Goal: Task Accomplishment & Management: Manage account settings

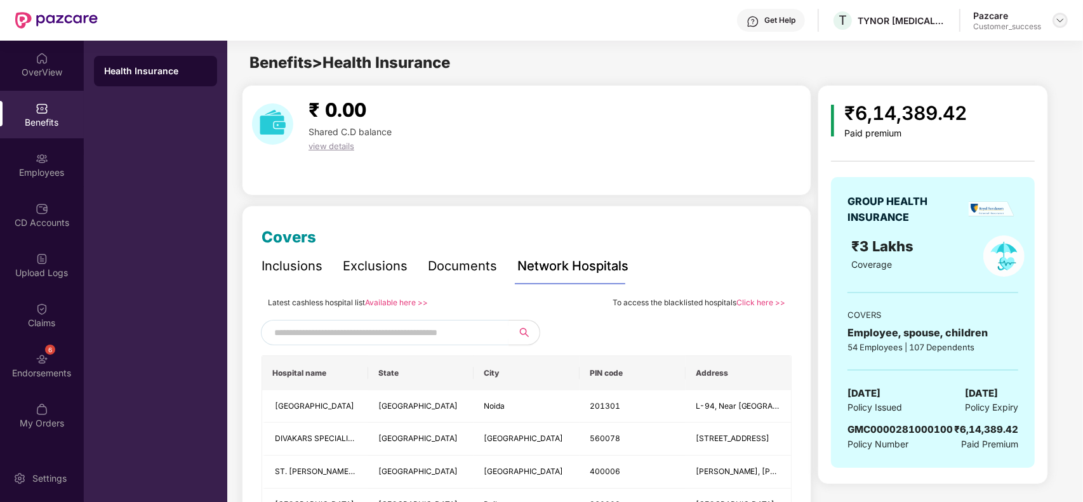
click at [1054, 19] on div at bounding box center [1060, 20] width 15 height 15
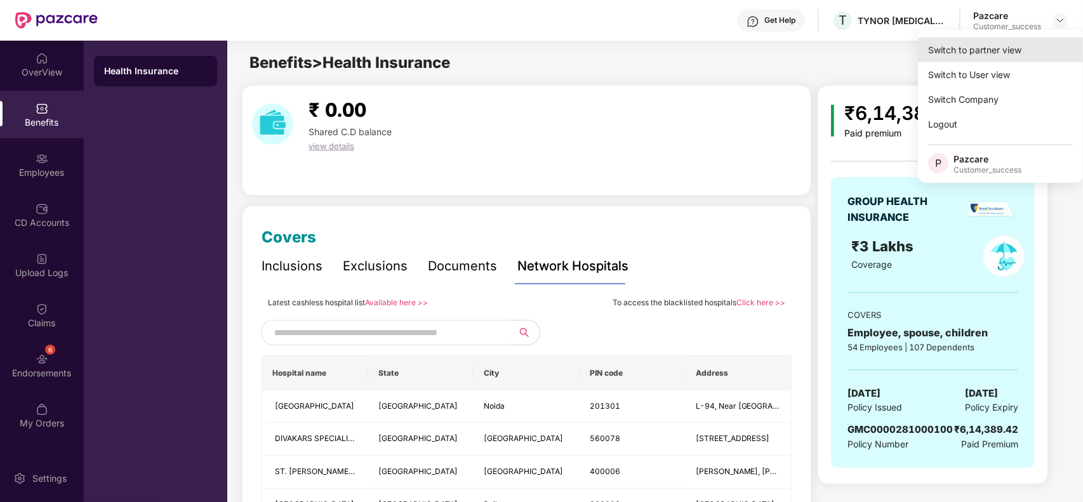
click at [1018, 43] on div "Switch to partner view" at bounding box center [1000, 49] width 165 height 25
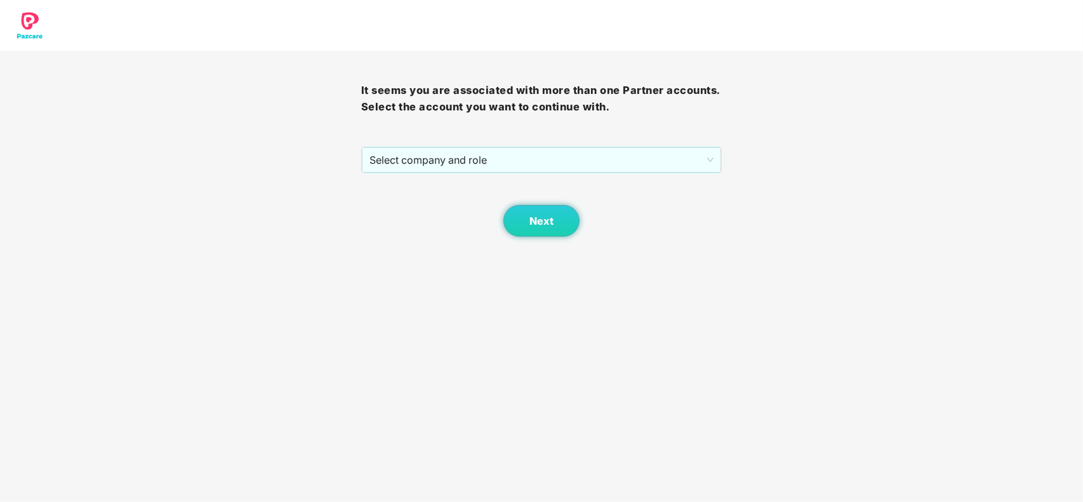
click at [490, 145] on div "It seems you are associated with more than one Partner accounts. Select the acc…" at bounding box center [541, 144] width 361 height 186
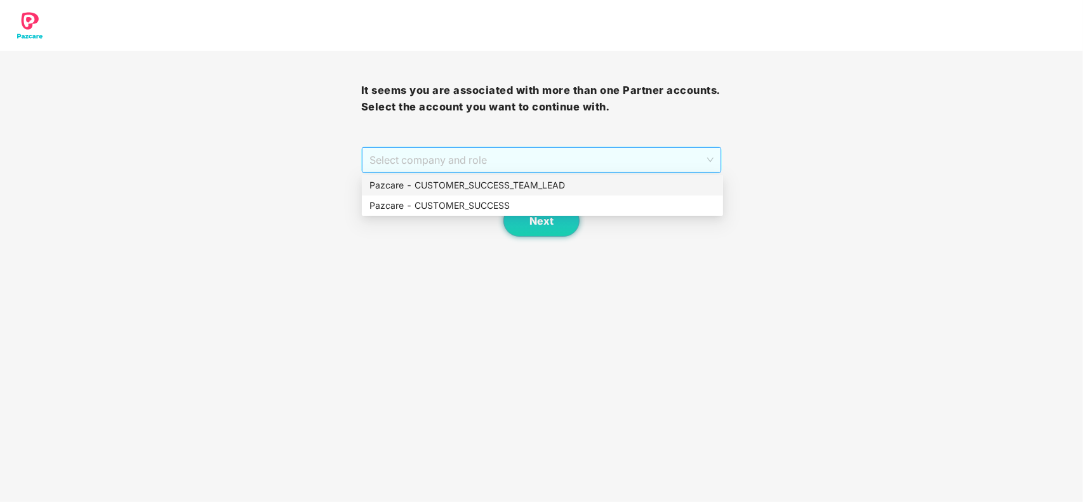
click at [458, 156] on span "Select company and role" at bounding box center [542, 160] width 345 height 24
click at [434, 202] on div "Pazcare - CUSTOMER_SUCCESS" at bounding box center [543, 206] width 346 height 14
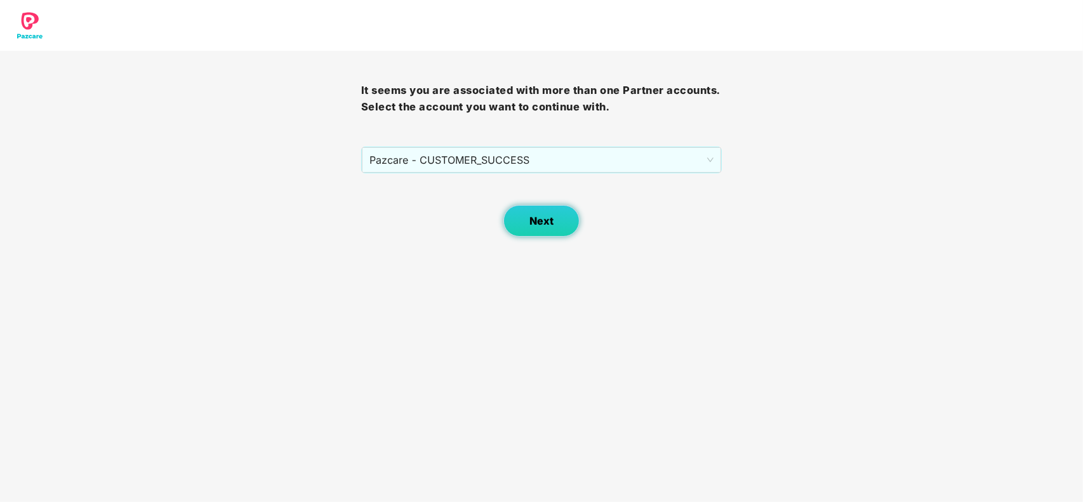
click at [528, 236] on button "Next" at bounding box center [542, 221] width 76 height 32
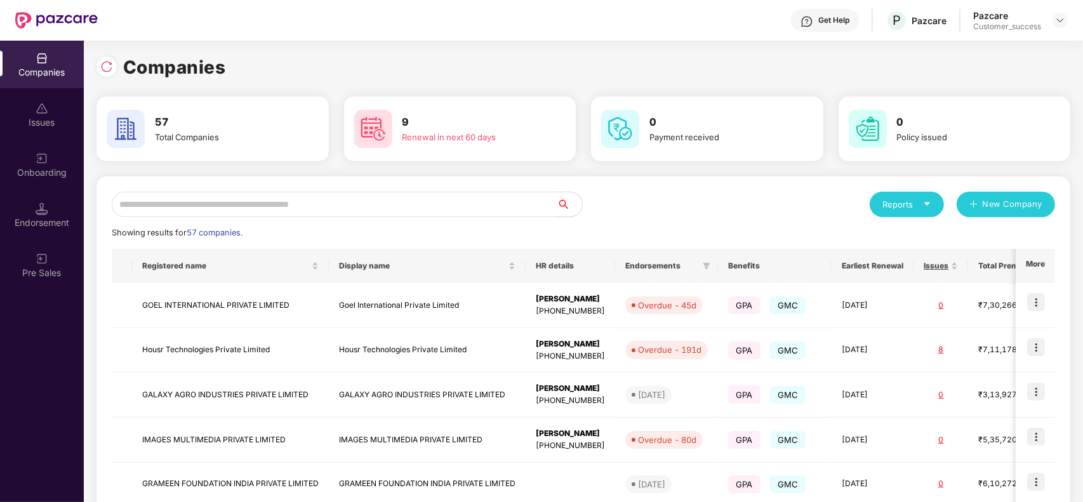
click at [300, 204] on input "text" at bounding box center [334, 204] width 445 height 25
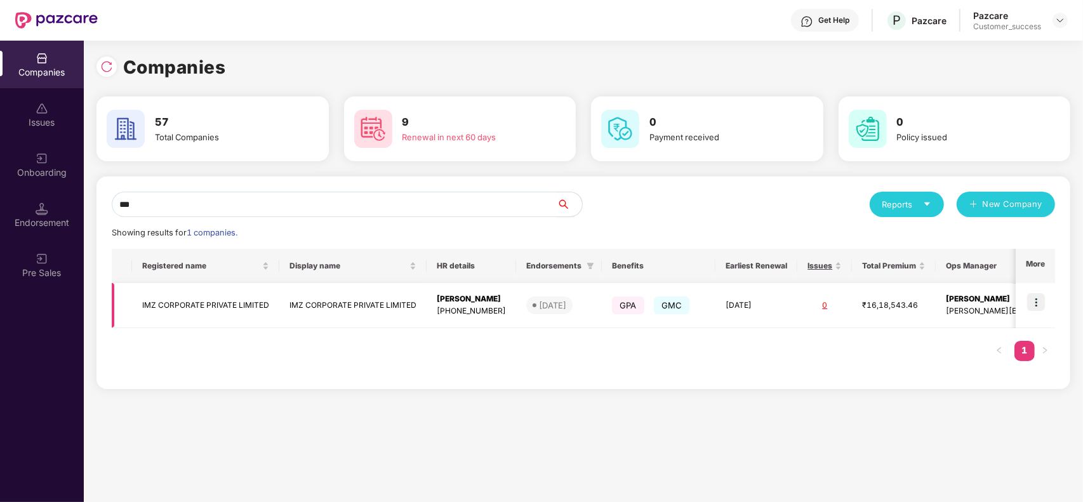
type input "***"
click at [346, 312] on td "IMZ CORPORATE PRIVATE LIMITED" at bounding box center [352, 305] width 147 height 45
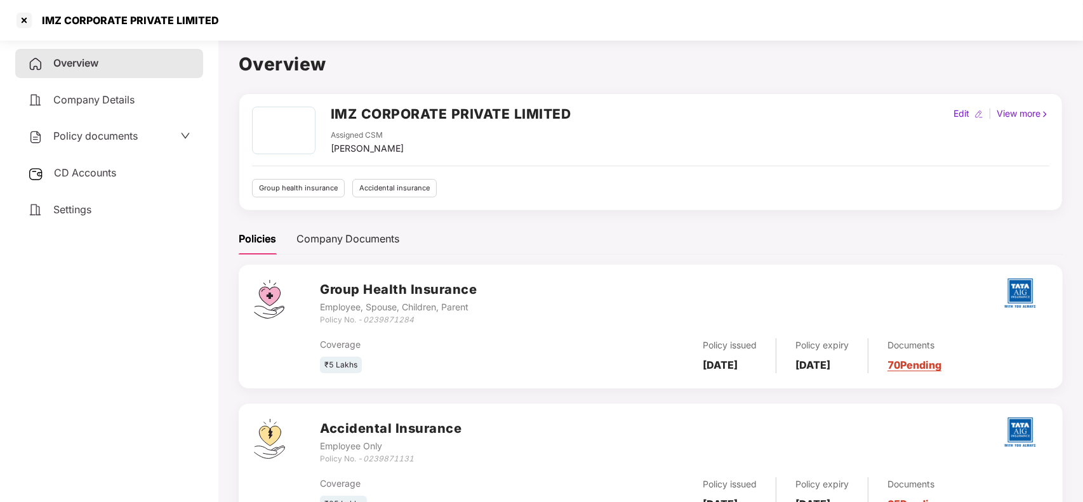
click at [917, 370] on link "70 Pending" at bounding box center [915, 365] width 54 height 13
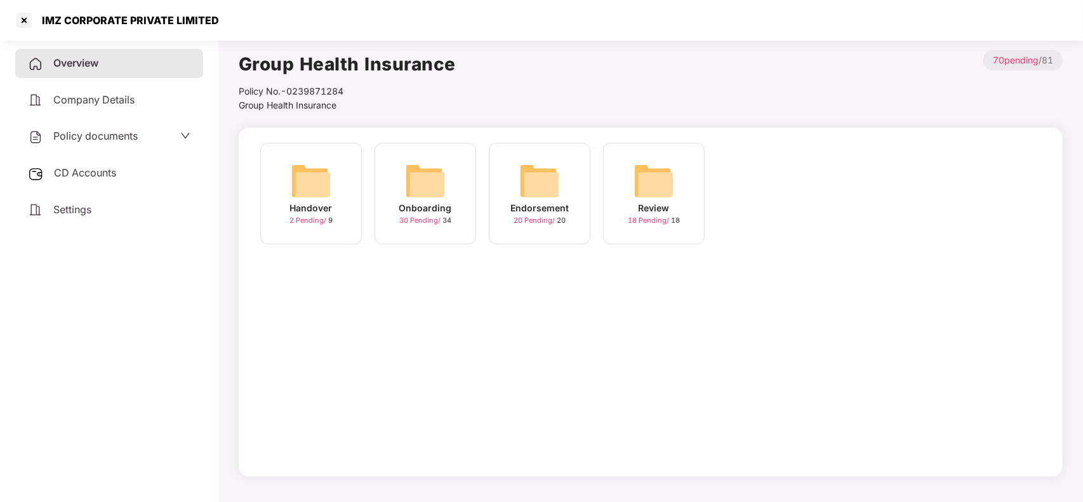
click at [452, 218] on div "Onboarding 30 Pending / 34" at bounding box center [426, 194] width 102 height 102
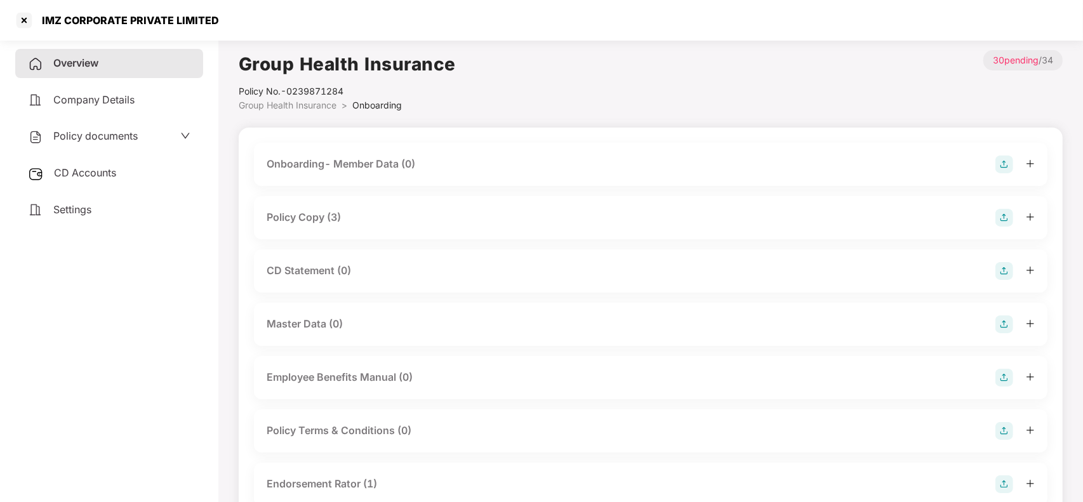
click at [335, 217] on div "Policy Copy (3)" at bounding box center [304, 218] width 74 height 16
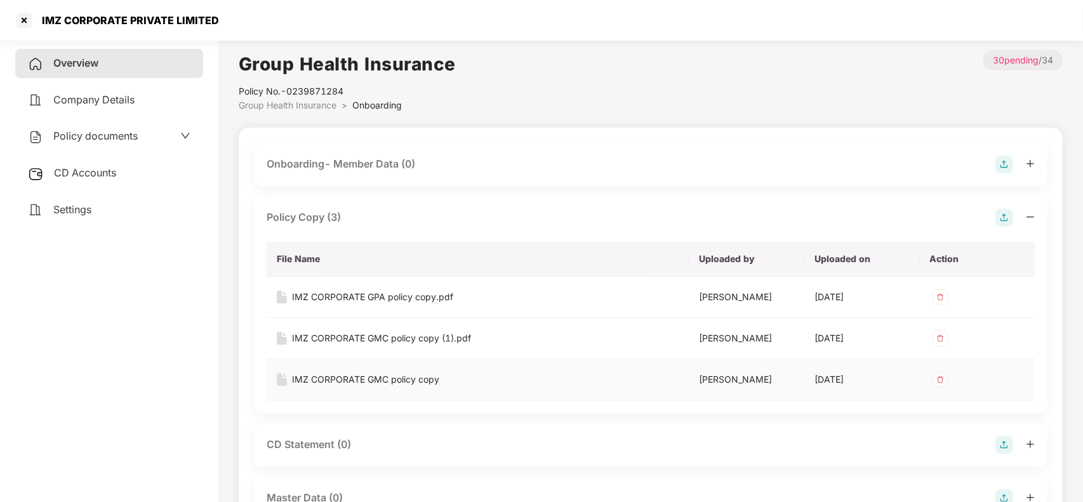
click at [327, 376] on div "IMZ CORPORATE GMC policy copy" at bounding box center [365, 380] width 147 height 14
click at [18, 19] on div at bounding box center [24, 20] width 20 height 20
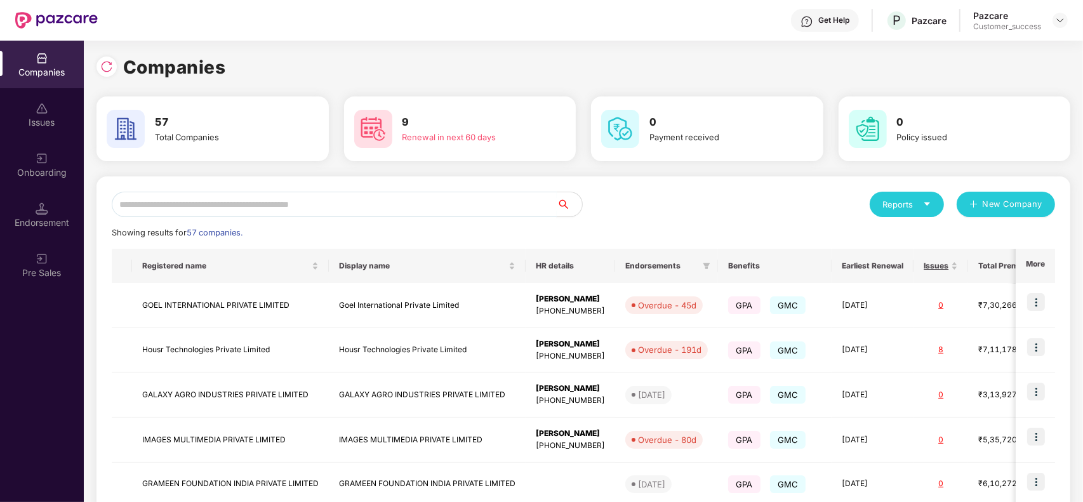
click at [233, 197] on input "text" at bounding box center [334, 204] width 445 height 25
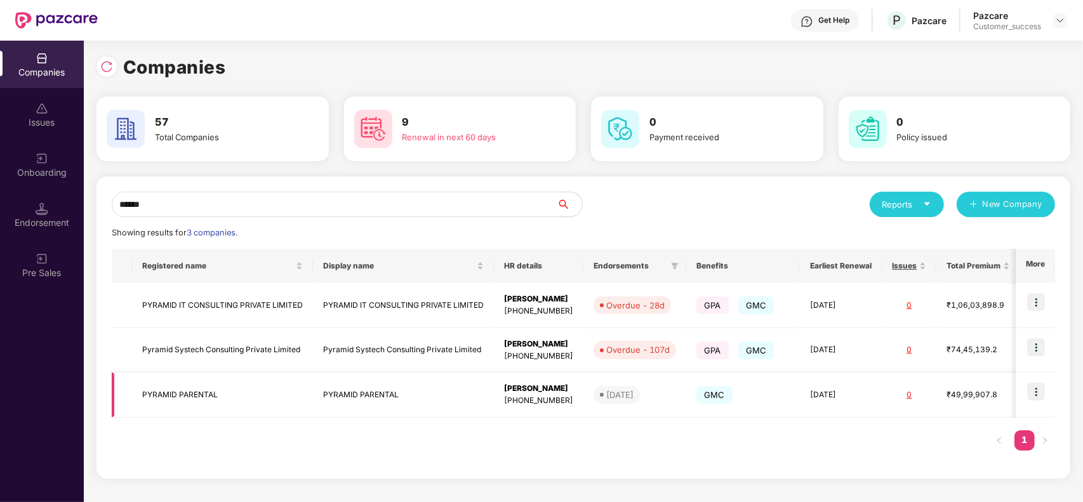
type input "******"
click at [1035, 386] on img at bounding box center [1036, 392] width 18 height 18
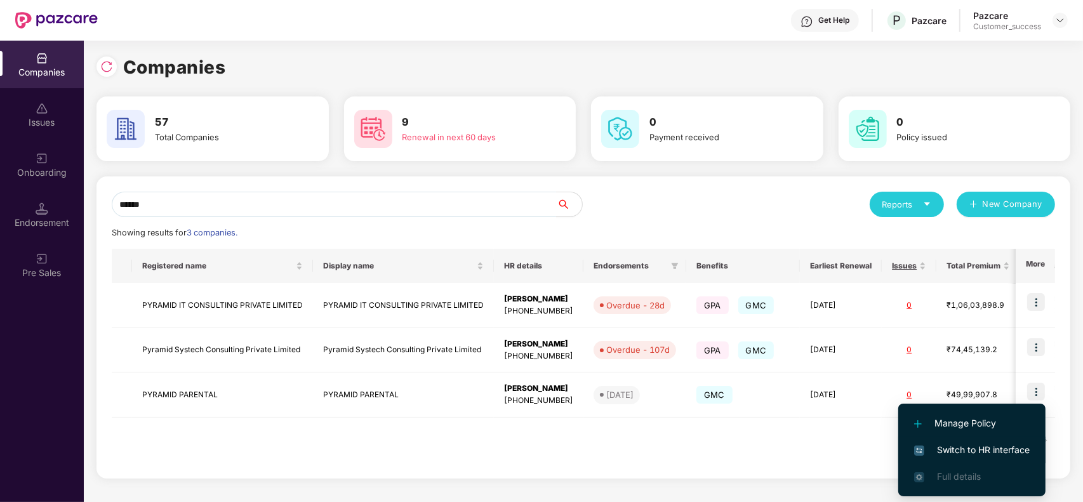
click at [962, 443] on span "Switch to HR interface" at bounding box center [972, 450] width 116 height 14
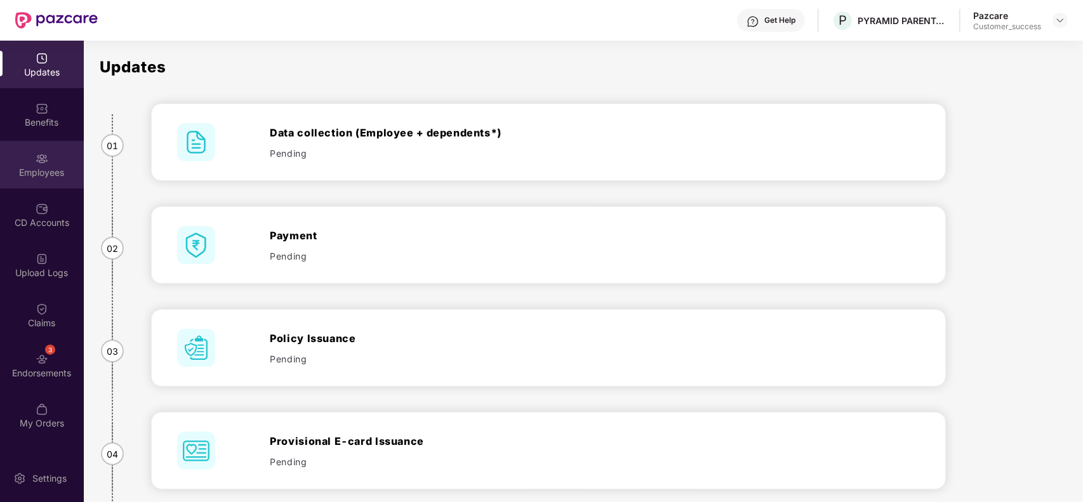
click at [36, 168] on div "Employees" at bounding box center [42, 172] width 84 height 13
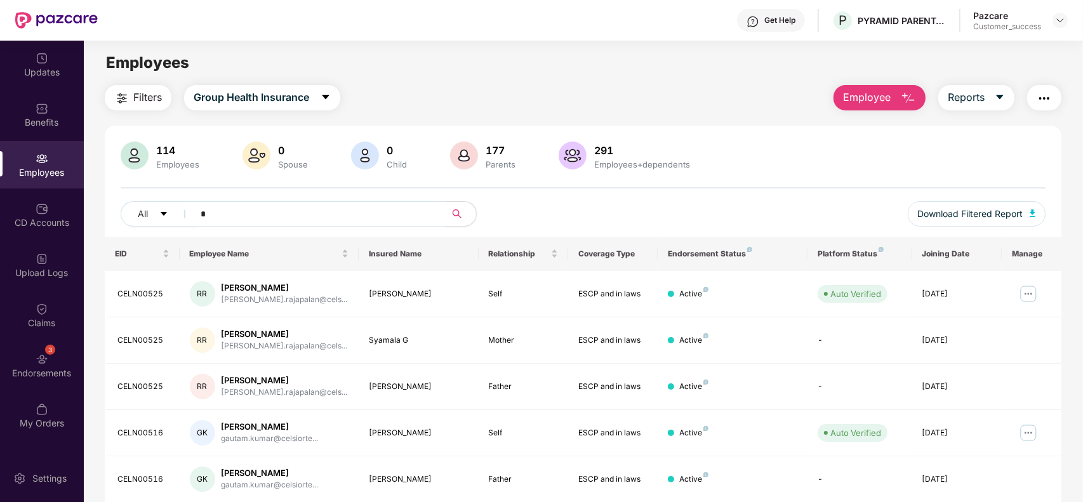
click at [306, 213] on input "*" at bounding box center [315, 213] width 228 height 19
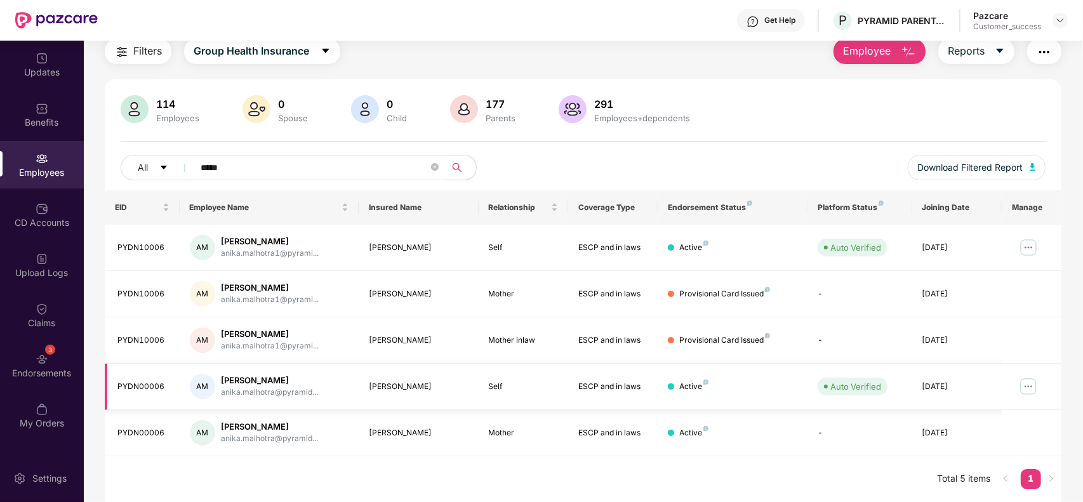
type input "*****"
click at [1029, 392] on img at bounding box center [1028, 387] width 20 height 20
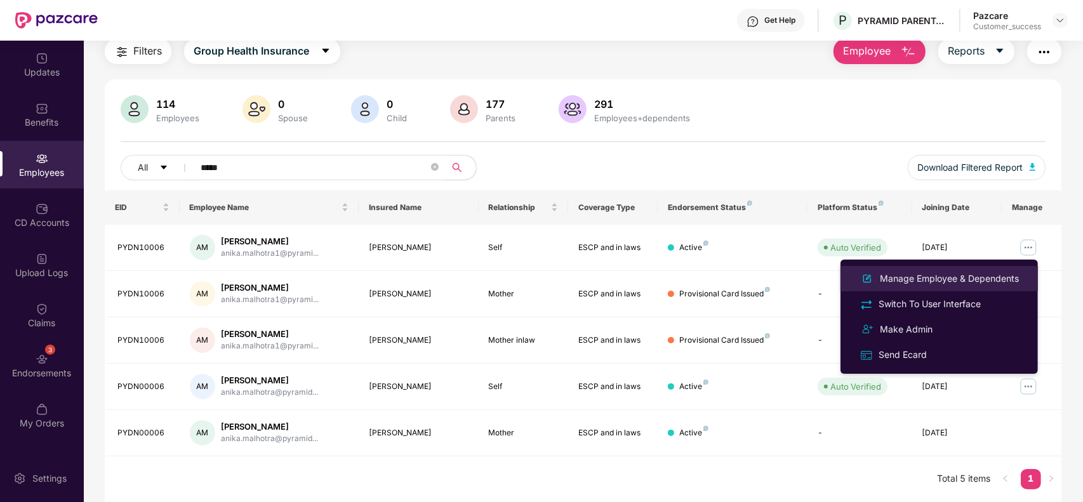
click at [926, 280] on div "Manage Employee & Dependents" at bounding box center [949, 279] width 144 height 14
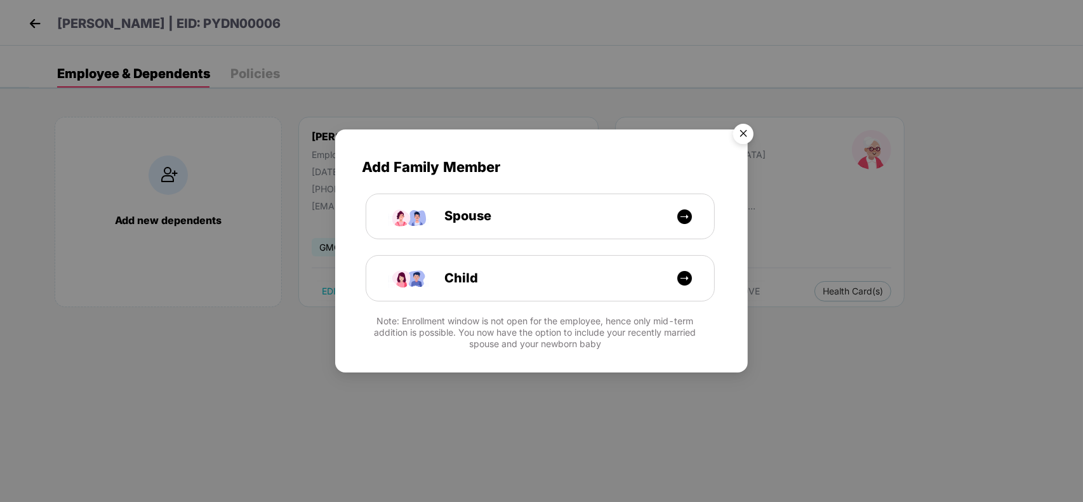
click at [737, 137] on img "Close" at bounding box center [744, 136] width 36 height 36
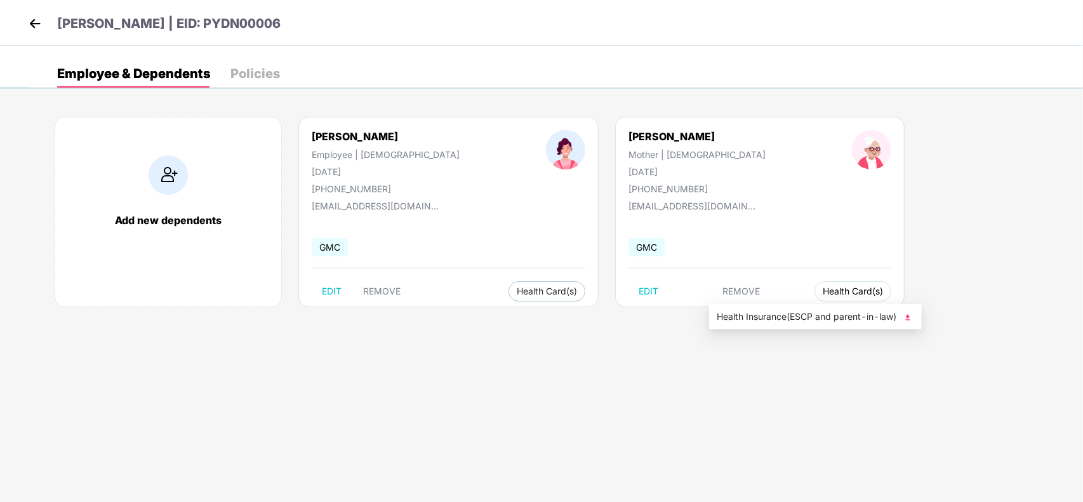
click at [823, 295] on span "Health Card(s)" at bounding box center [853, 291] width 60 height 6
click at [757, 313] on span "Health Insurance(ESCP and parent-in-law)" at bounding box center [815, 317] width 197 height 14
click at [27, 20] on img at bounding box center [34, 23] width 19 height 19
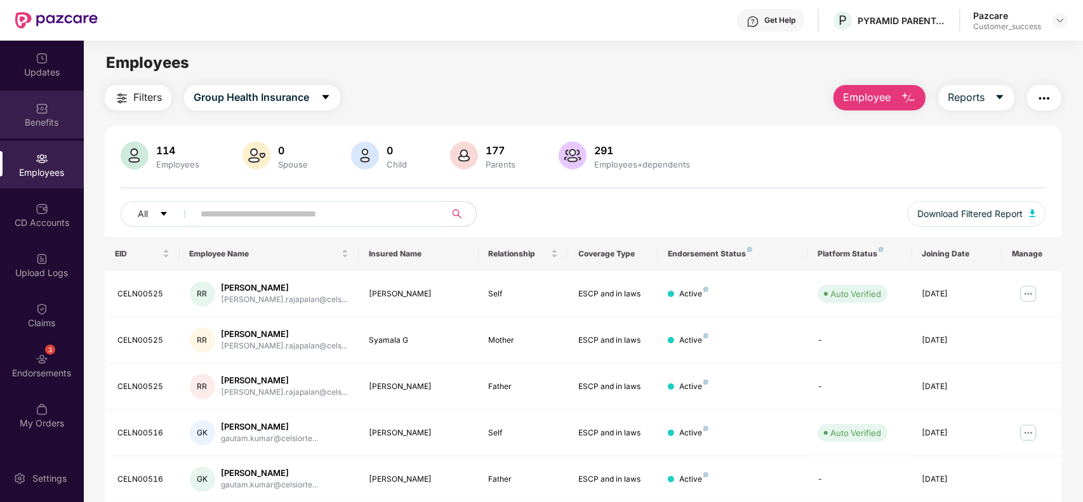
click at [32, 128] on div "Benefits" at bounding box center [42, 122] width 84 height 13
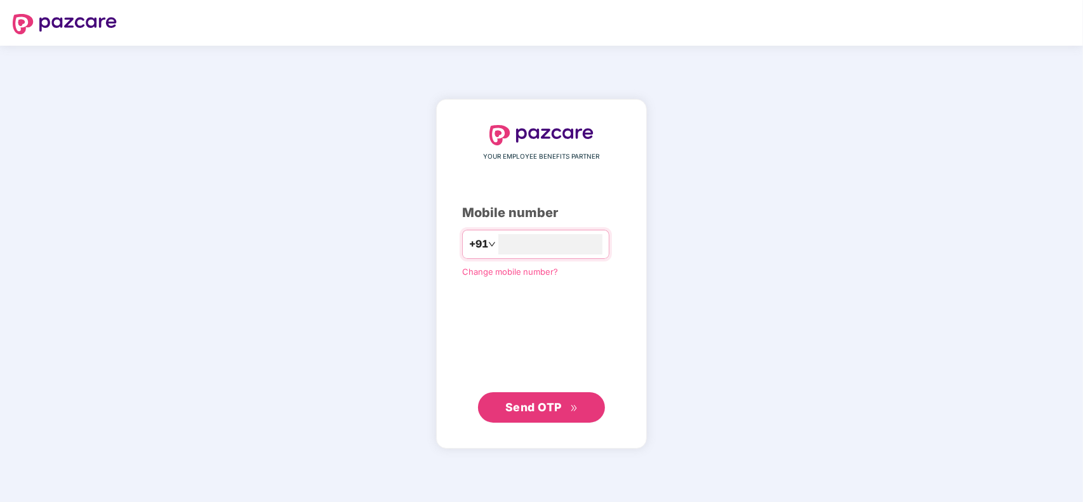
type input "**********"
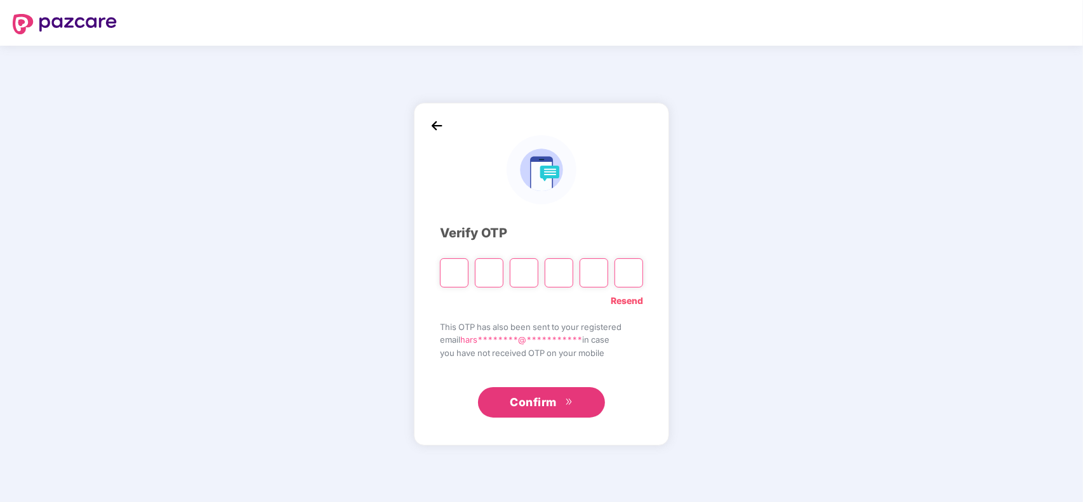
type input "*"
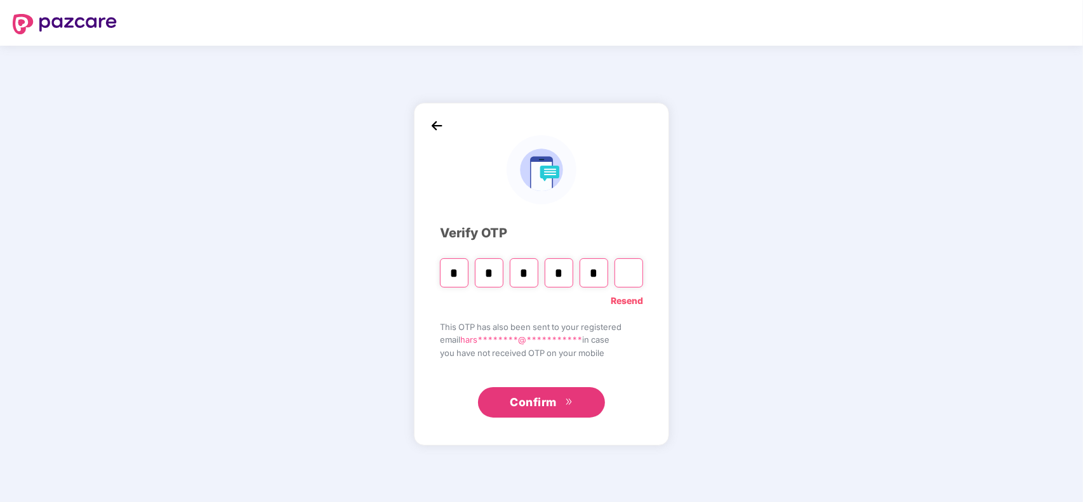
type input "*"
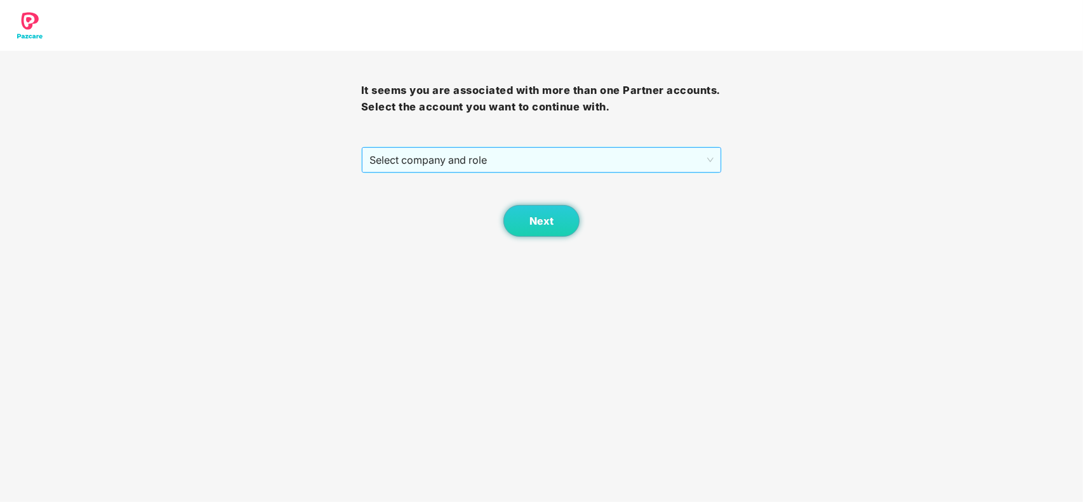
click at [470, 162] on span "Select company and role" at bounding box center [542, 160] width 345 height 24
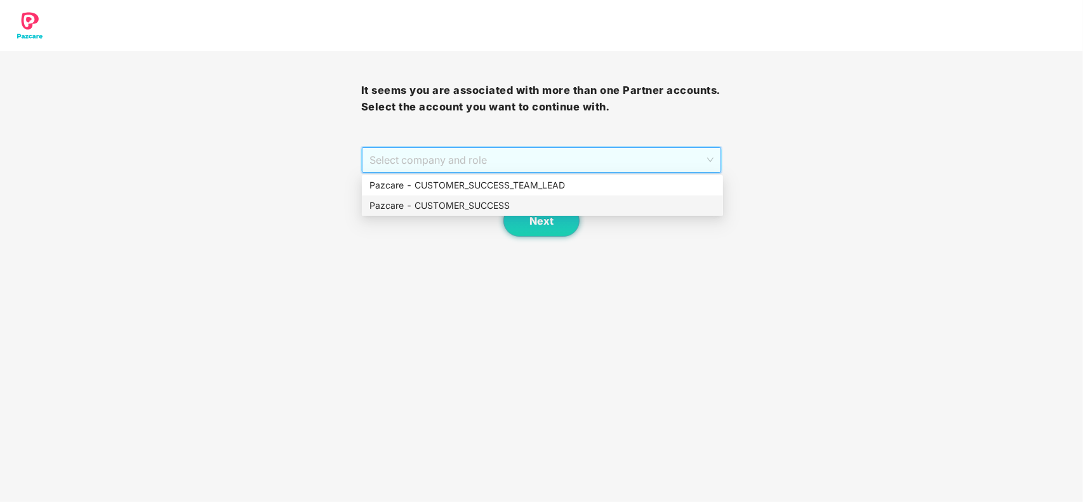
click at [469, 204] on div "Pazcare - CUSTOMER_SUCCESS" at bounding box center [543, 206] width 346 height 14
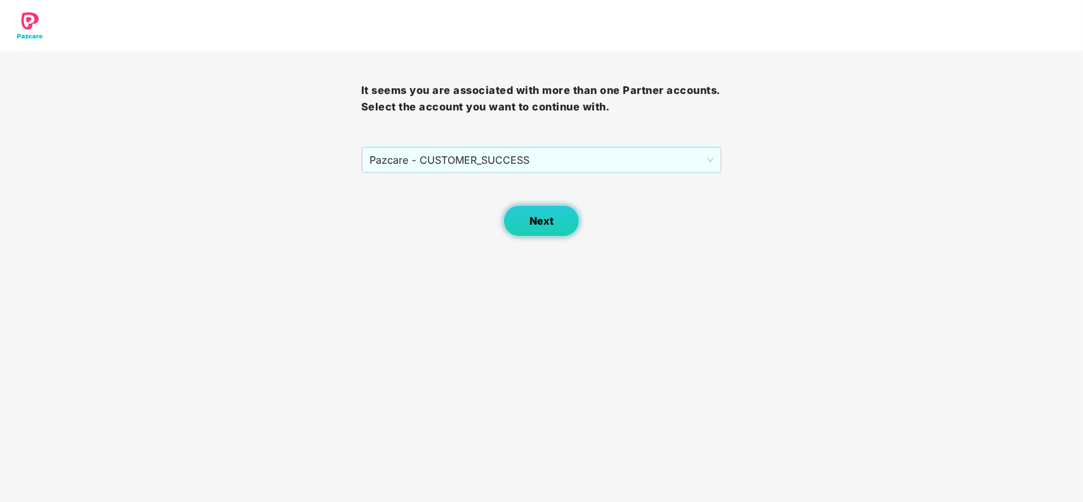
click at [534, 230] on button "Next" at bounding box center [542, 221] width 76 height 32
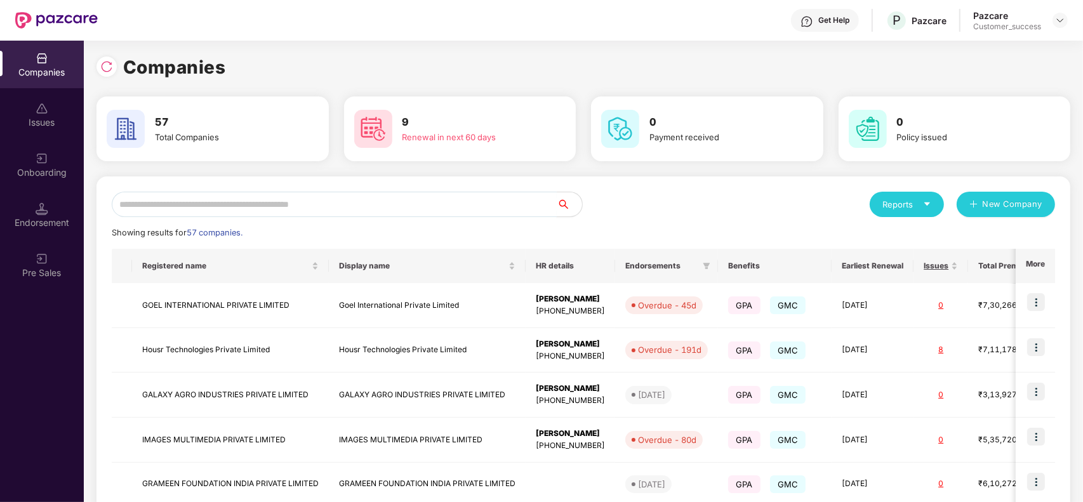
click at [443, 199] on input "text" at bounding box center [334, 204] width 445 height 25
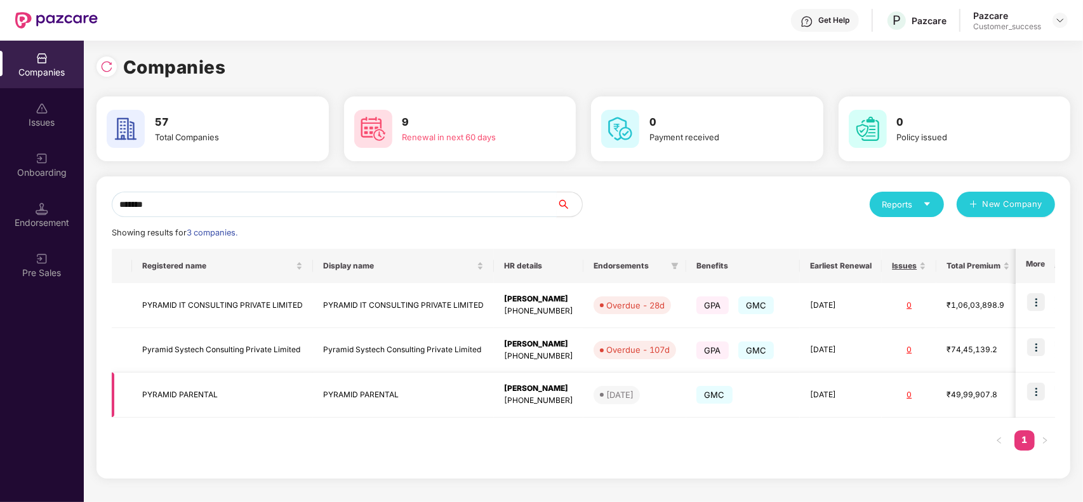
type input "*******"
click at [1043, 395] on img at bounding box center [1036, 392] width 18 height 18
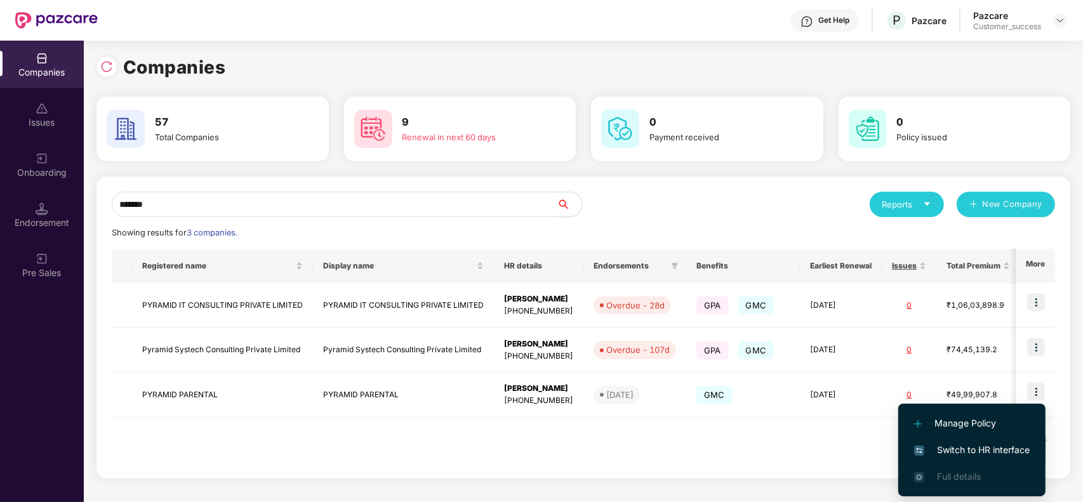
click at [1004, 444] on span "Switch to HR interface" at bounding box center [972, 450] width 116 height 14
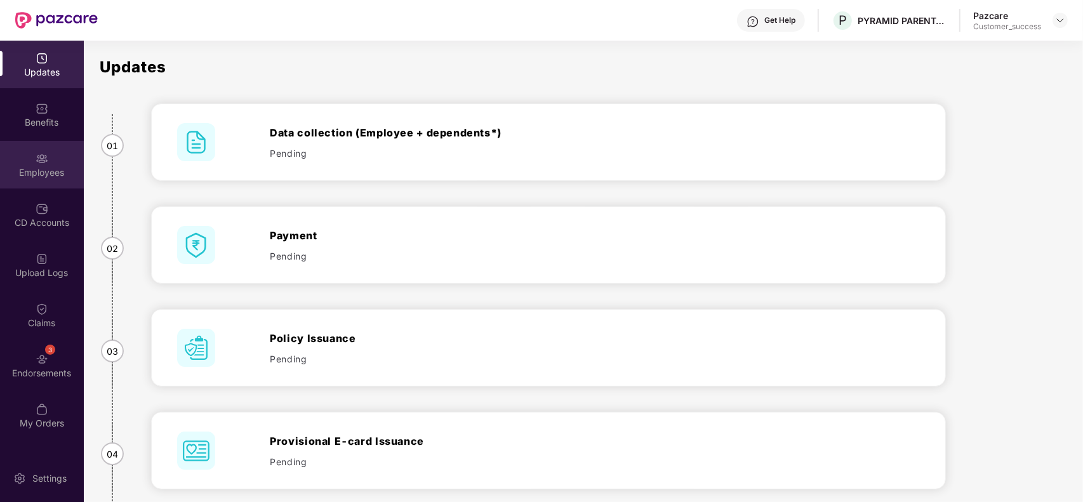
click at [51, 171] on div "Employees" at bounding box center [42, 172] width 84 height 13
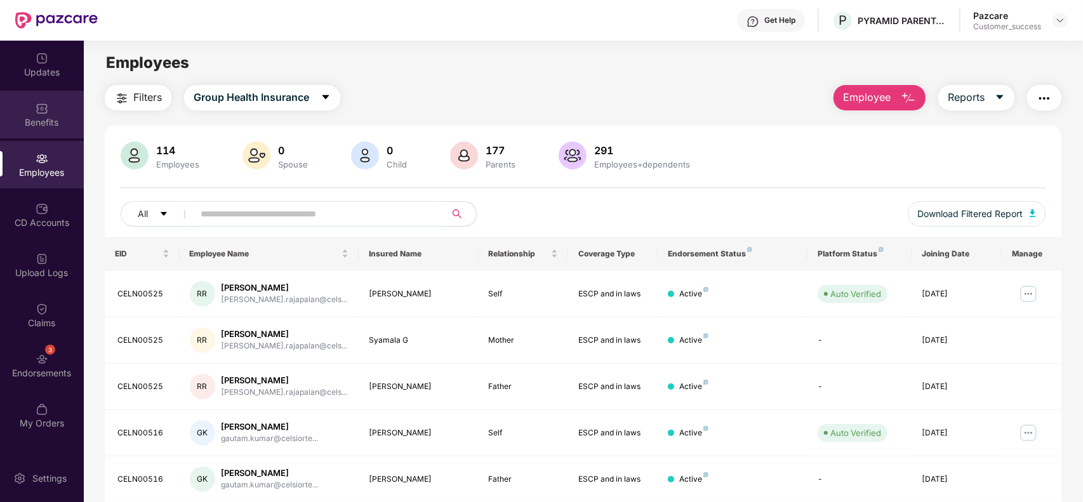
click at [52, 135] on div "Benefits" at bounding box center [42, 115] width 84 height 48
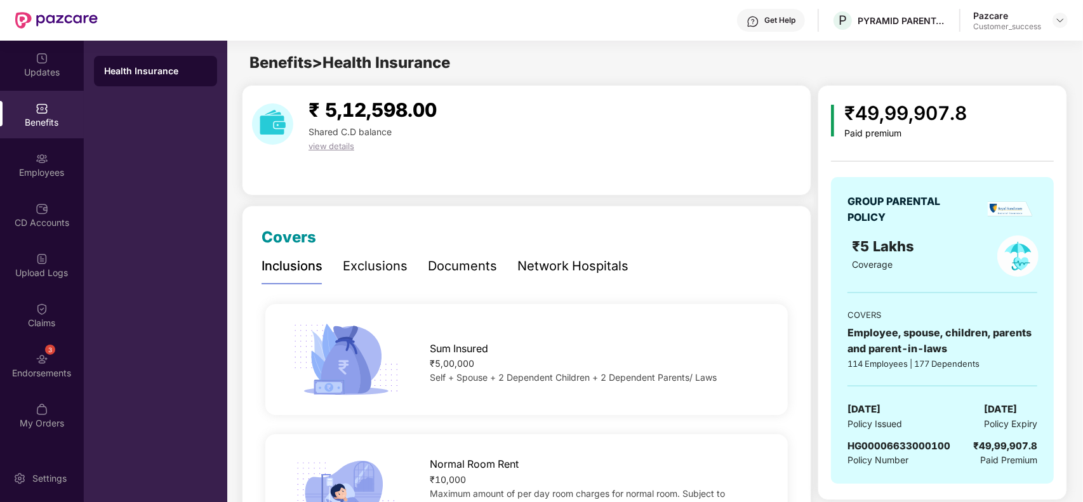
click at [544, 269] on div "Network Hospitals" at bounding box center [572, 267] width 111 height 20
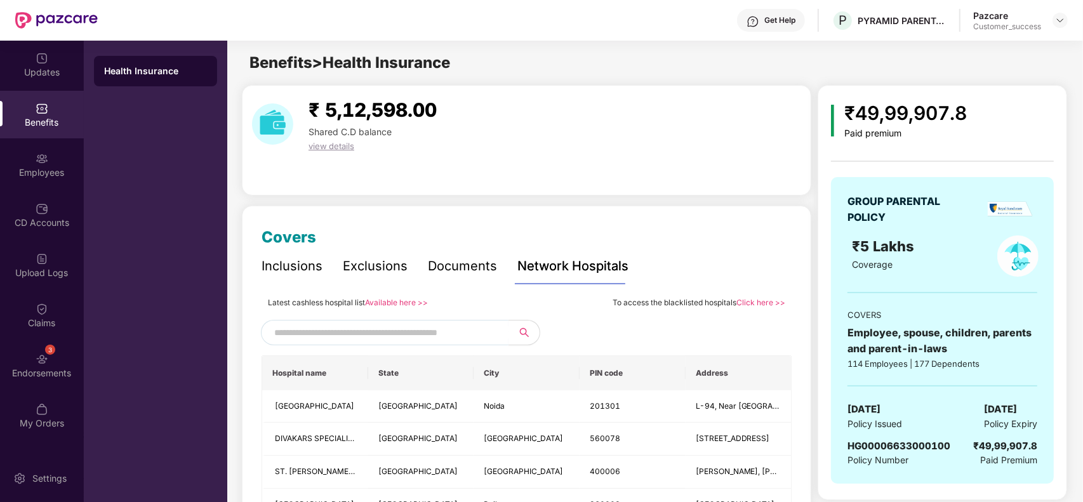
click at [394, 302] on link "Available here >>" at bounding box center [396, 303] width 63 height 10
click at [42, 173] on div "Employees" at bounding box center [42, 172] width 84 height 13
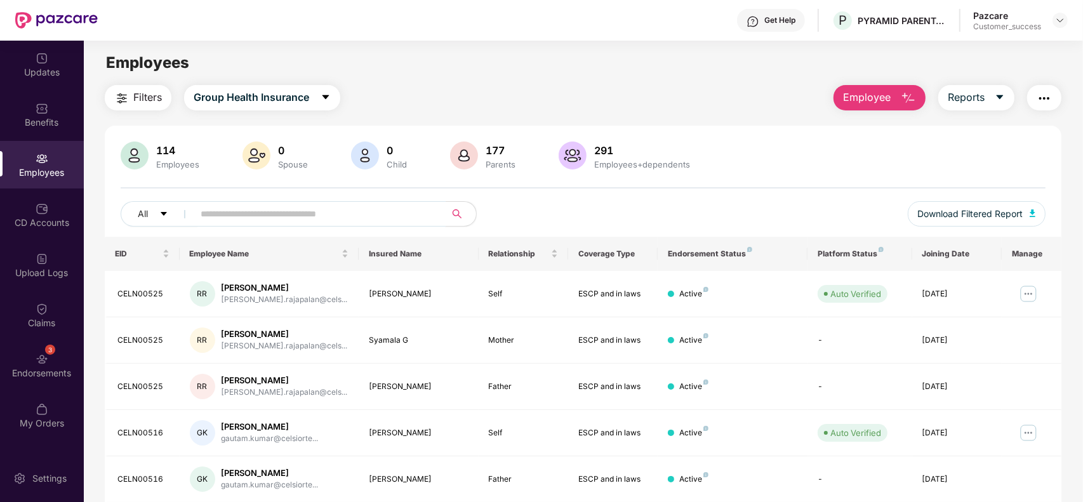
click at [353, 207] on input "text" at bounding box center [315, 213] width 228 height 19
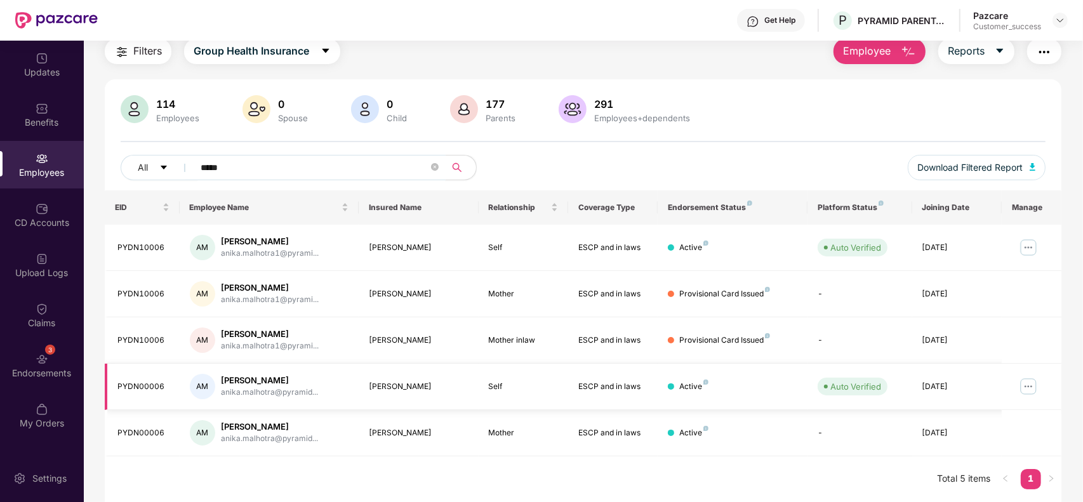
type input "*****"
click at [1027, 383] on img at bounding box center [1028, 387] width 20 height 20
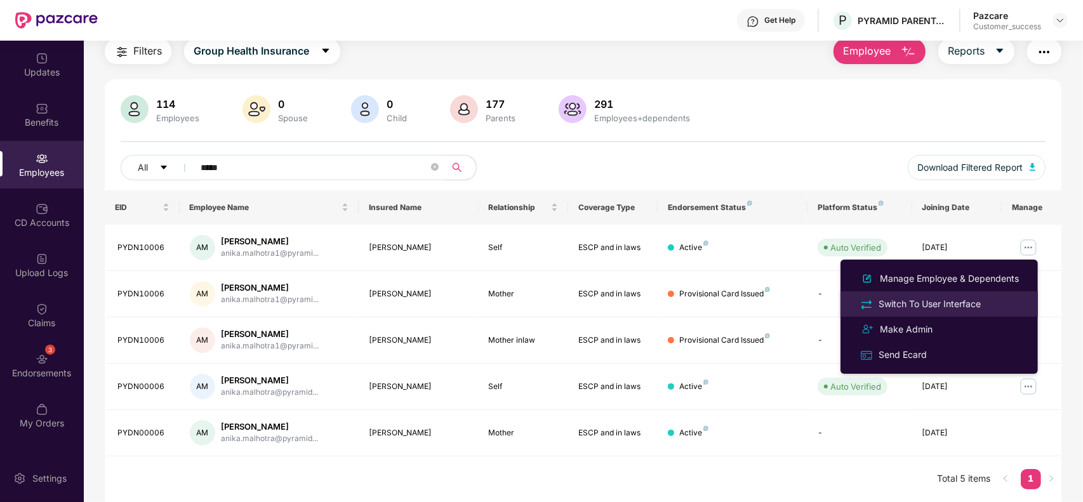
click at [912, 311] on div "Switch To User Interface" at bounding box center [939, 304] width 164 height 15
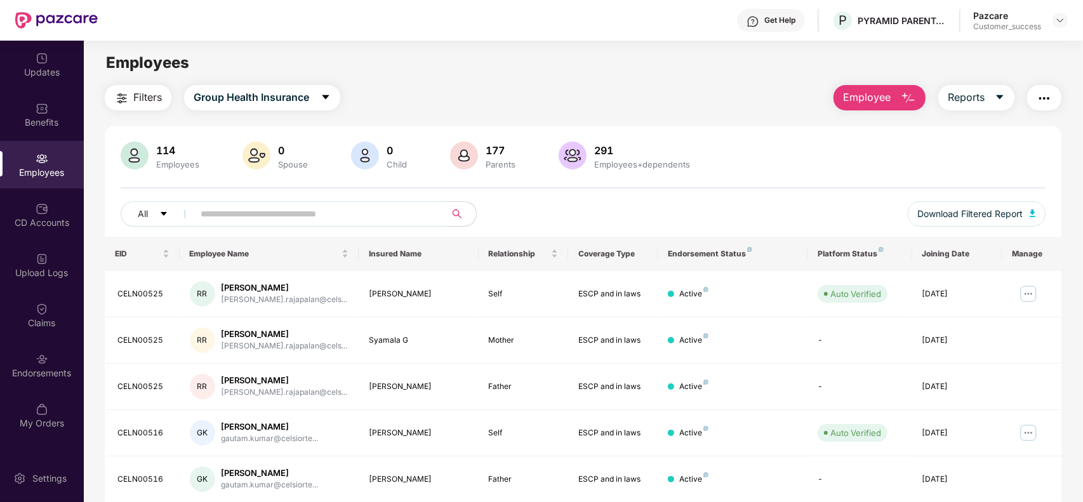
click at [244, 211] on input "text" at bounding box center [315, 213] width 228 height 19
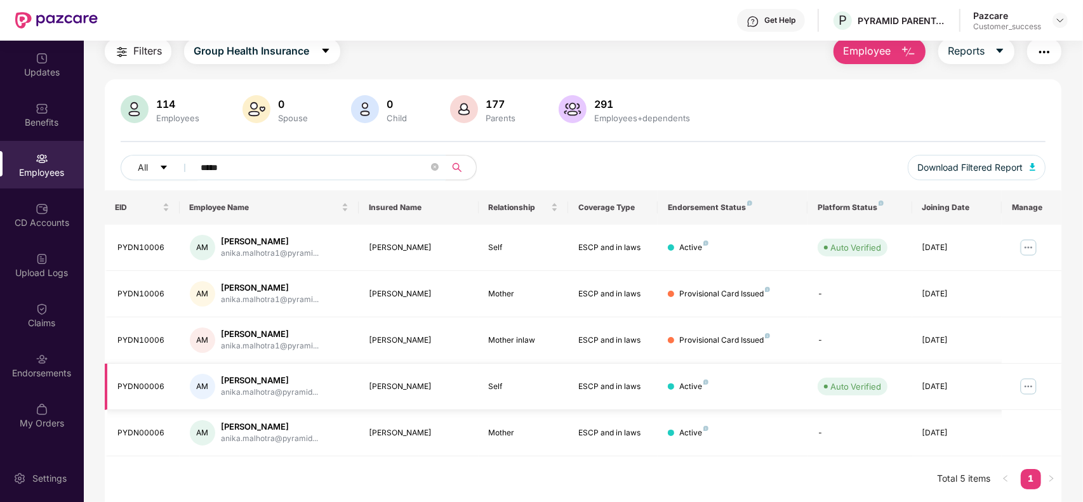
type input "*****"
click at [1029, 381] on img at bounding box center [1028, 387] width 20 height 20
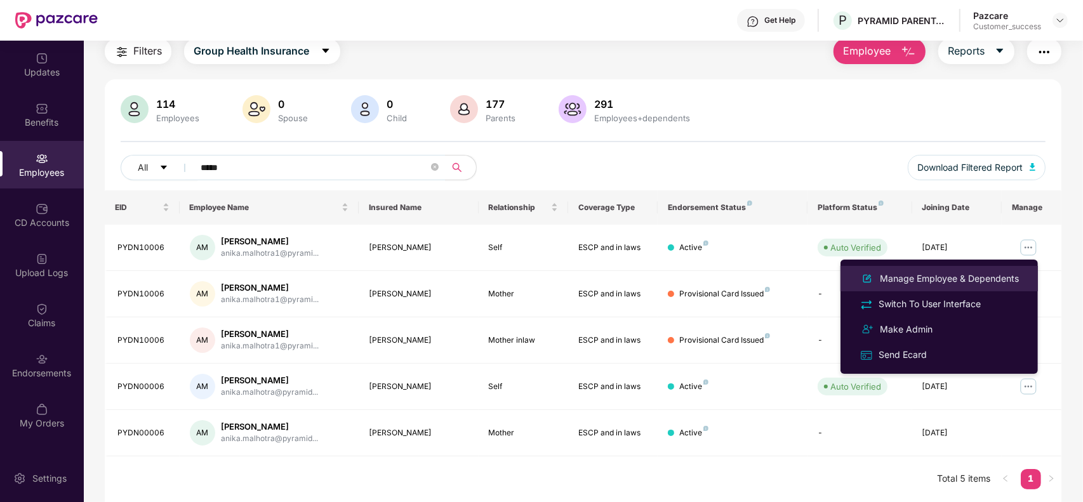
click at [906, 283] on div "Manage Employee & Dependents" at bounding box center [949, 279] width 144 height 14
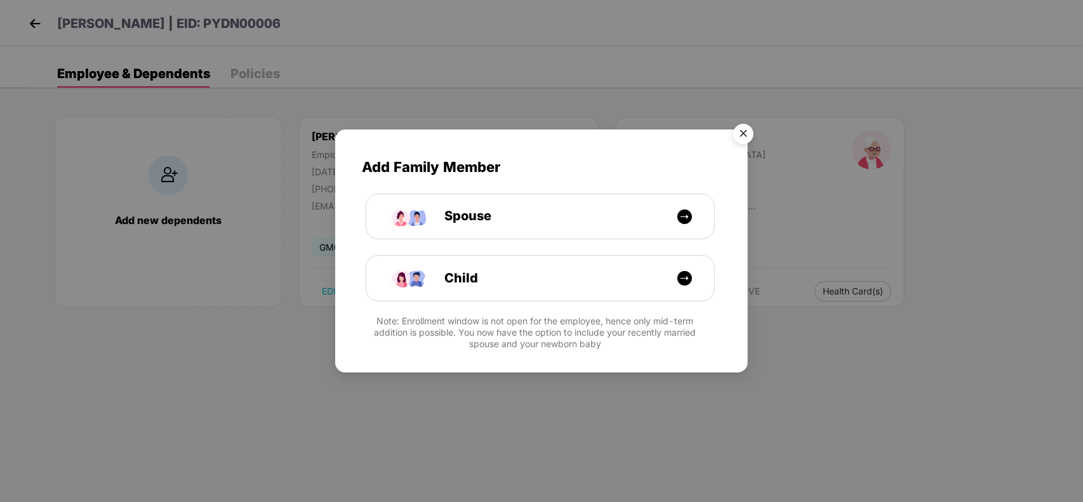
click at [746, 130] on img "Close" at bounding box center [744, 136] width 36 height 36
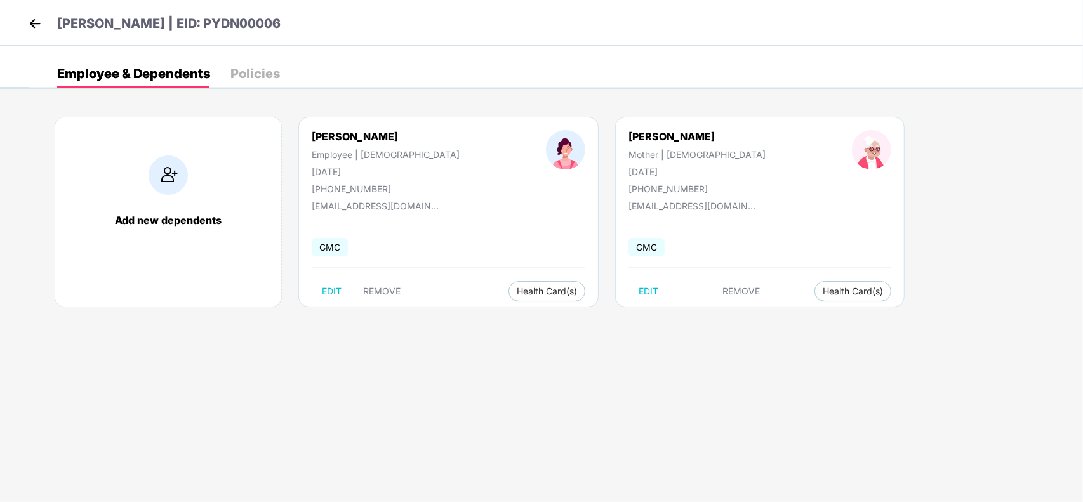
click at [30, 23] on img at bounding box center [34, 23] width 19 height 19
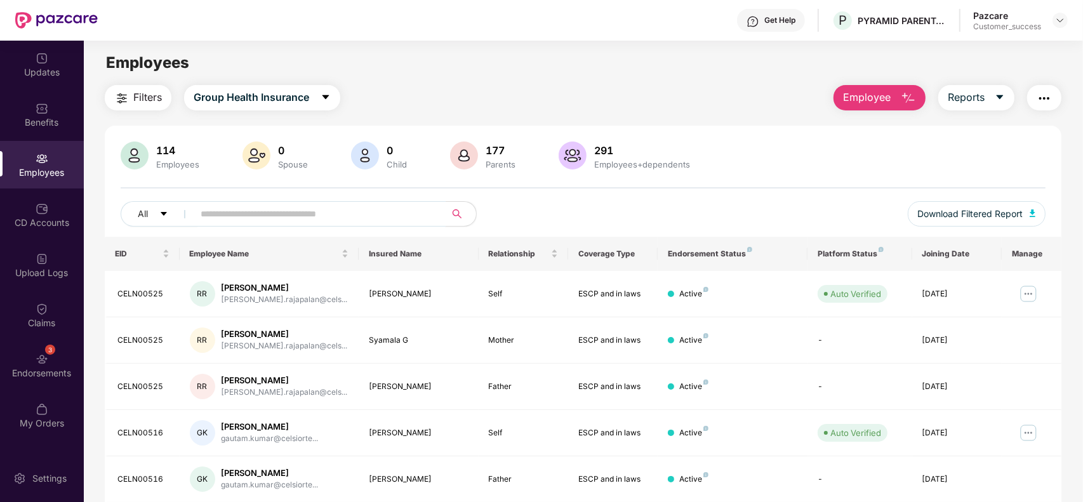
click at [256, 208] on input "text" at bounding box center [315, 213] width 228 height 19
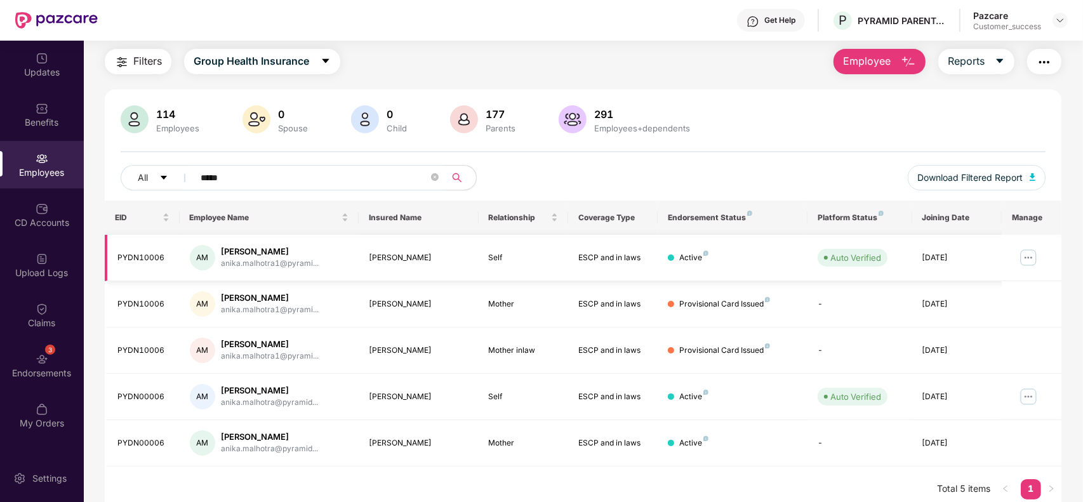
scroll to position [46, 0]
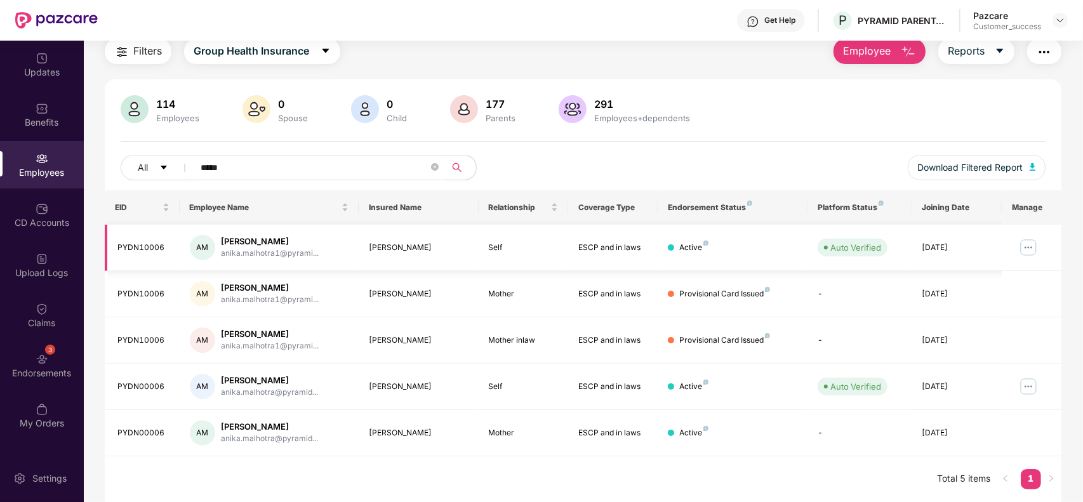
type input "*****"
click at [1030, 254] on img at bounding box center [1028, 247] width 20 height 20
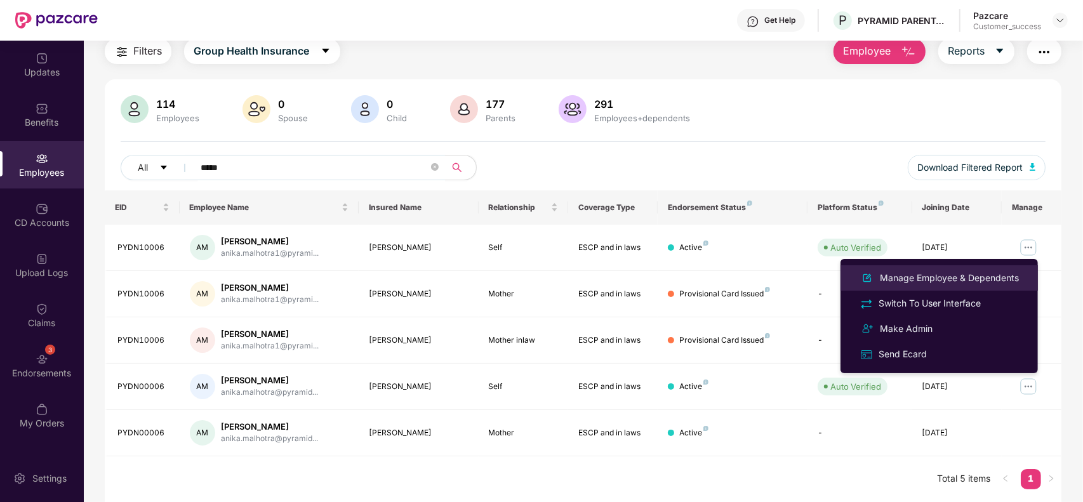
click at [947, 273] on div "Manage Employee & Dependents" at bounding box center [949, 278] width 144 height 14
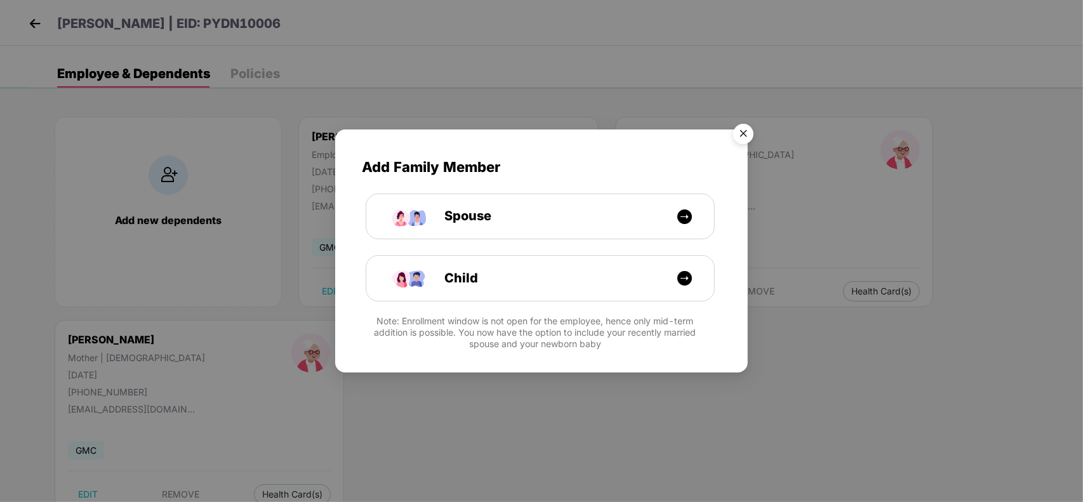
click at [738, 128] on img "Close" at bounding box center [744, 136] width 36 height 36
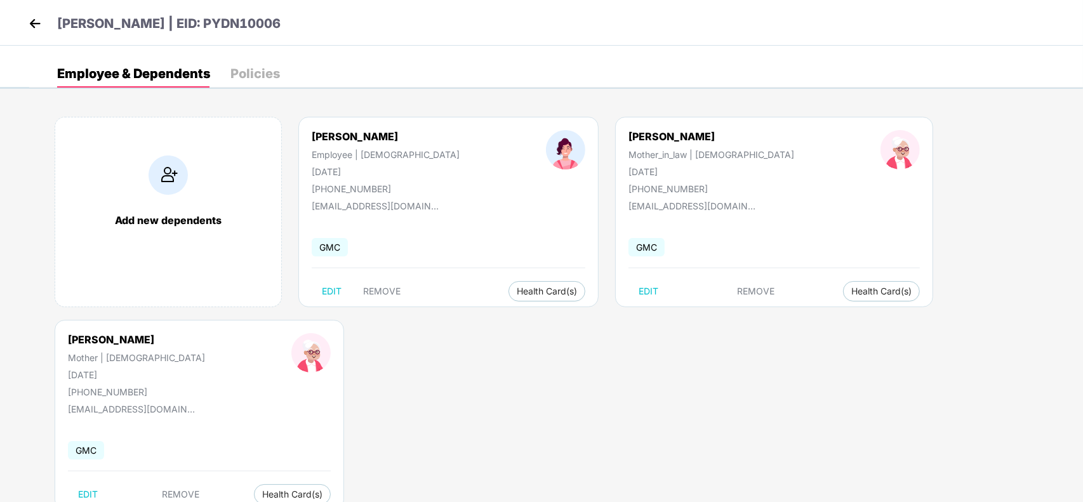
click at [29, 23] on img at bounding box center [34, 23] width 19 height 19
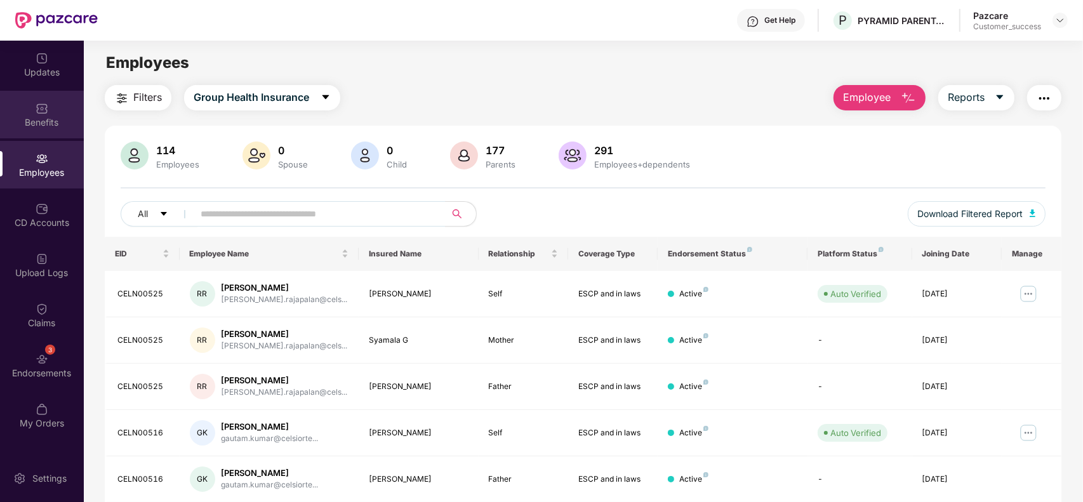
click at [38, 116] on div "Benefits" at bounding box center [42, 122] width 84 height 13
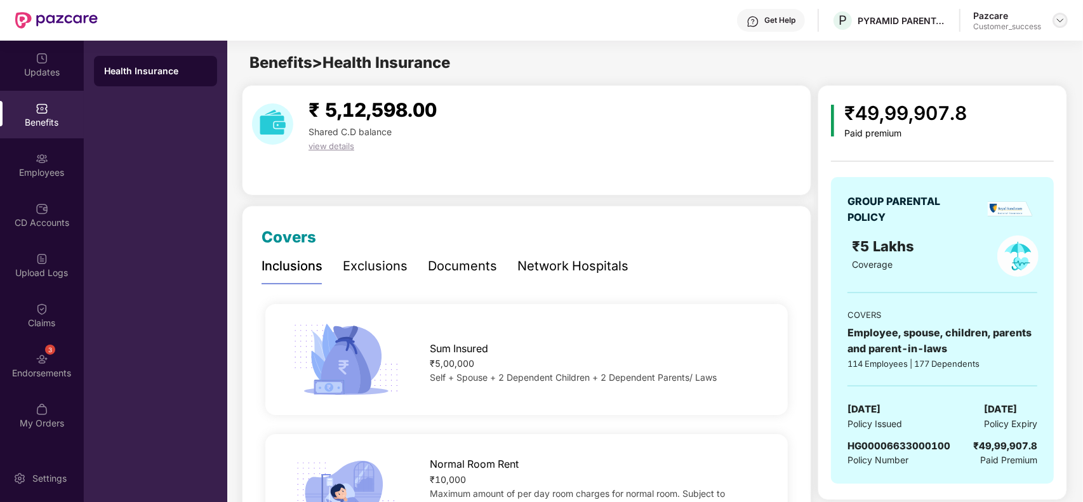
click at [1065, 20] on div at bounding box center [1060, 20] width 15 height 15
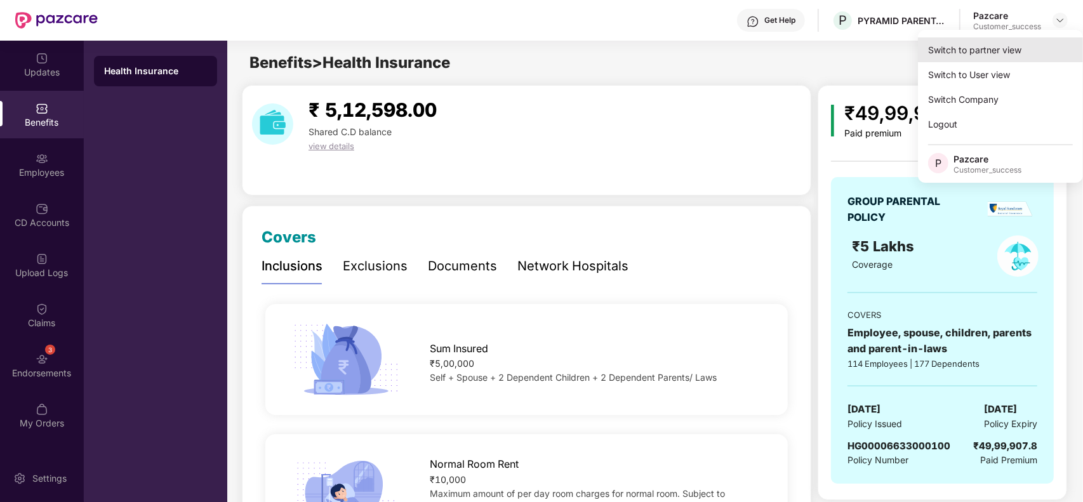
click at [1005, 46] on div "Switch to partner view" at bounding box center [1000, 49] width 165 height 25
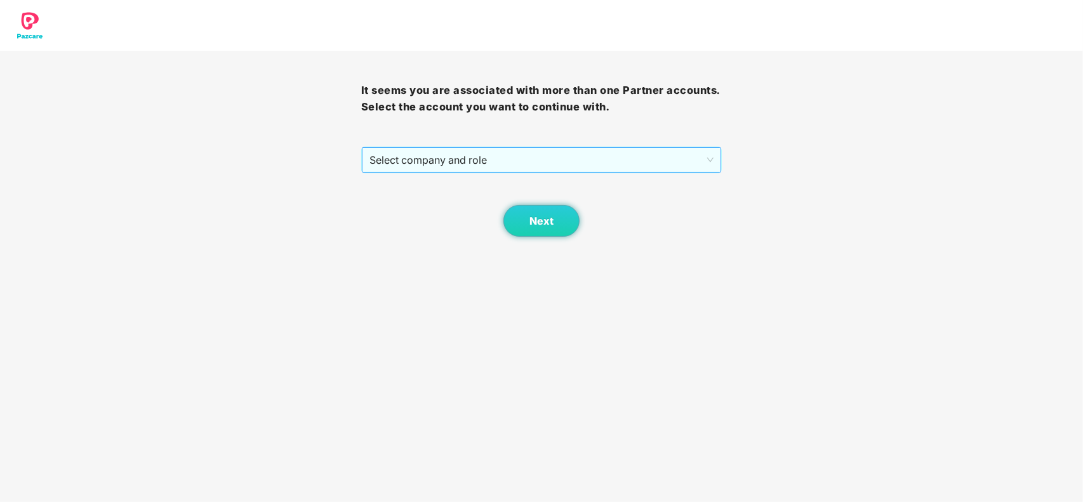
click at [470, 156] on span "Select company and role" at bounding box center [542, 160] width 345 height 24
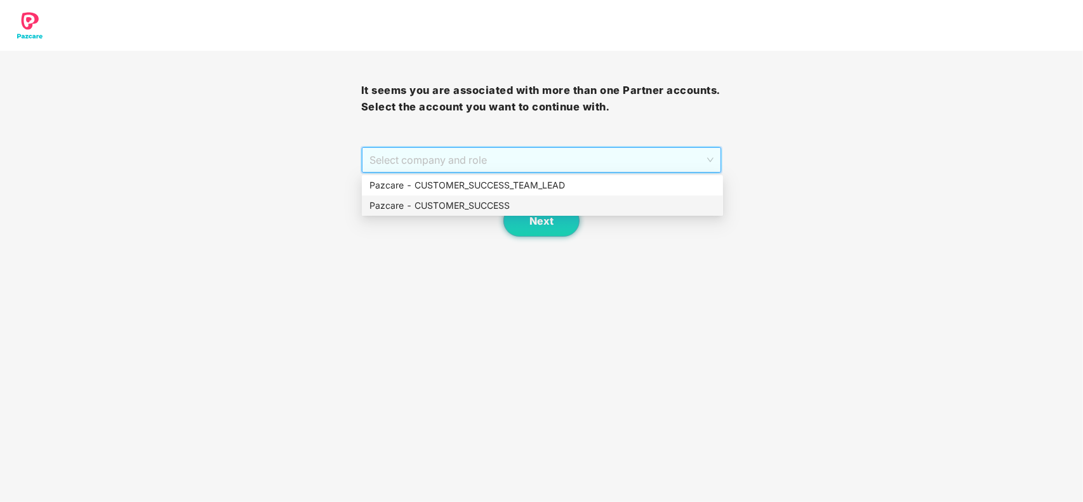
click at [395, 203] on div "Pazcare - CUSTOMER_SUCCESS" at bounding box center [543, 206] width 346 height 14
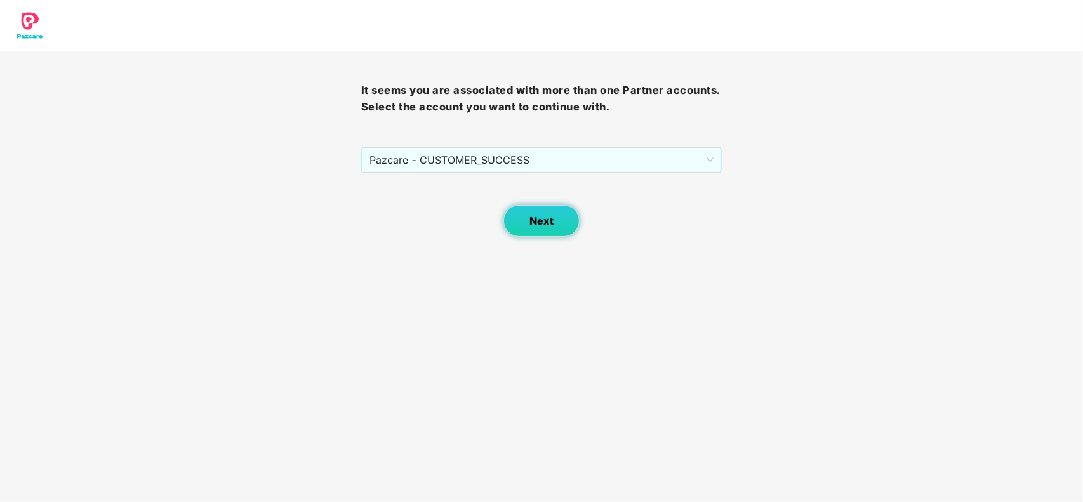
click at [528, 223] on button "Next" at bounding box center [542, 221] width 76 height 32
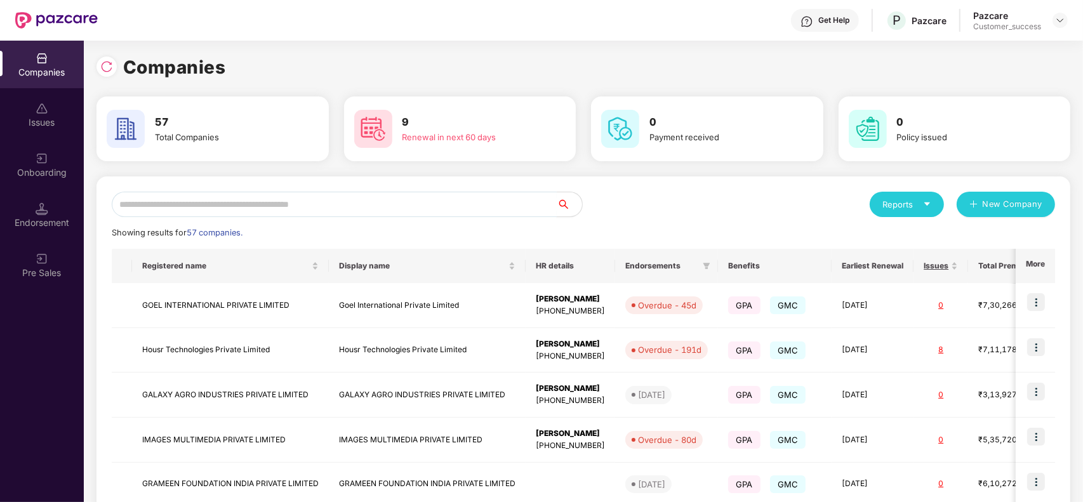
click at [340, 204] on input "text" at bounding box center [334, 204] width 445 height 25
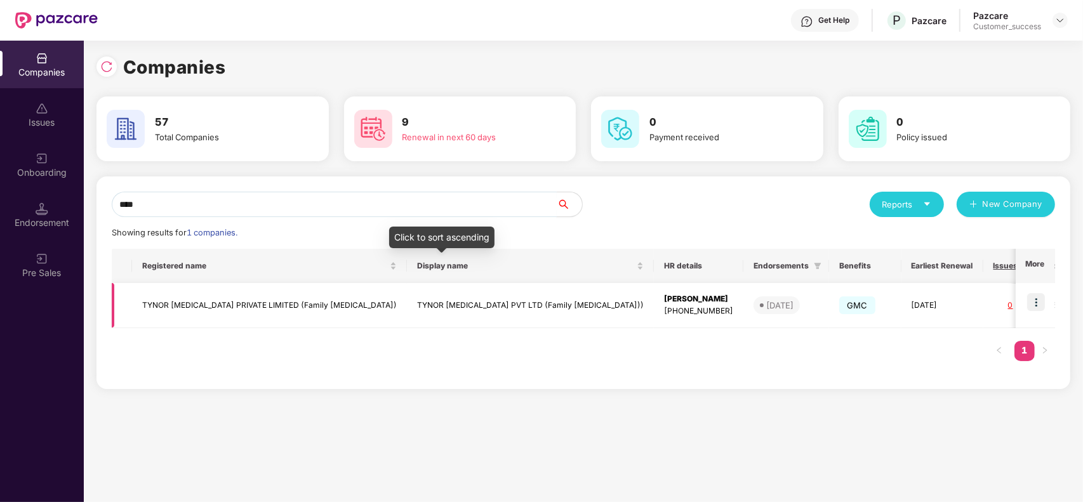
type input "****"
click at [322, 303] on td "TYNOR [MEDICAL_DATA] PRIVATE LIMITED (Family [MEDICAL_DATA])" at bounding box center [269, 305] width 275 height 45
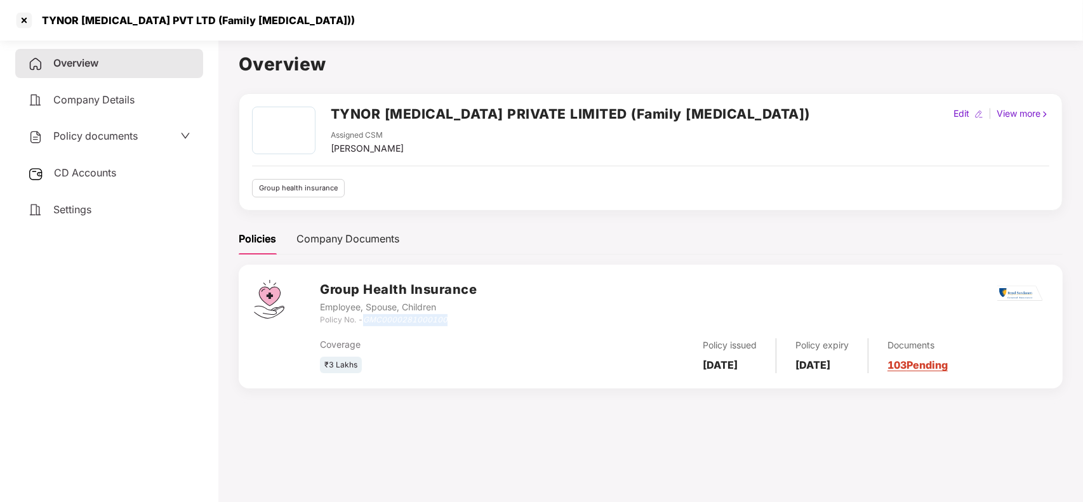
drag, startPoint x: 363, startPoint y: 321, endPoint x: 448, endPoint y: 314, distance: 85.3
click at [448, 314] on div "Policy No. - GMC0000281000100" at bounding box center [398, 320] width 157 height 12
copy div "GMC0000281000100"
click at [17, 15] on div at bounding box center [24, 20] width 20 height 20
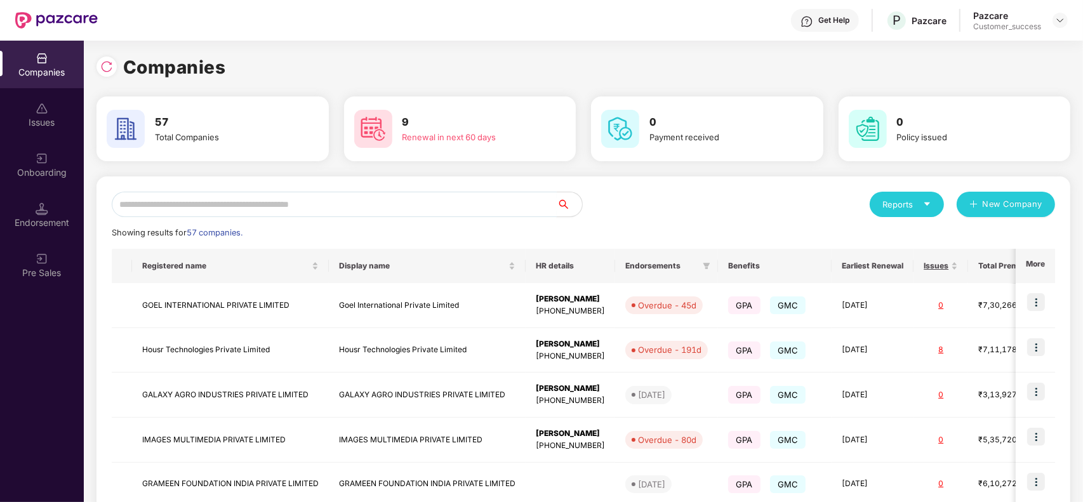
click at [269, 207] on input "text" at bounding box center [334, 204] width 445 height 25
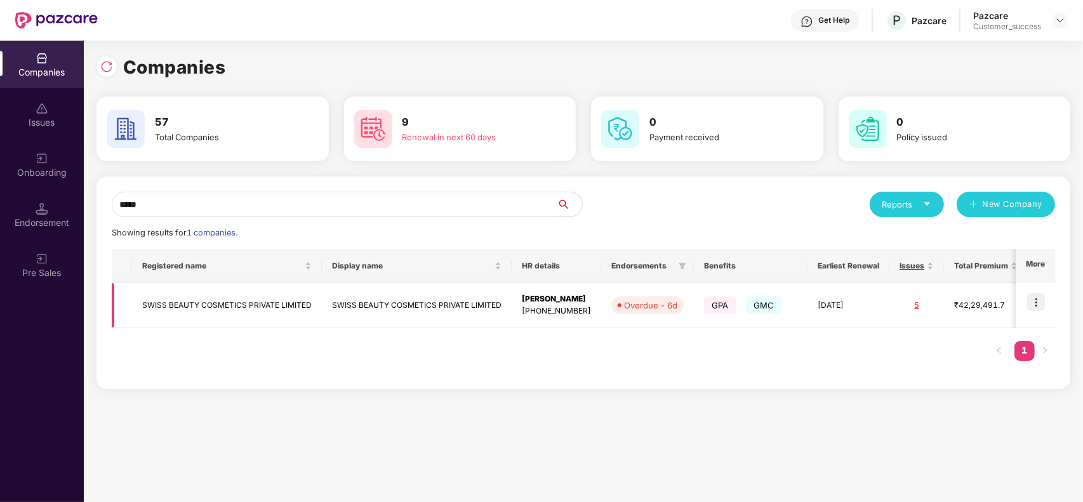
type input "*****"
click at [1036, 306] on img at bounding box center [1036, 302] width 18 height 18
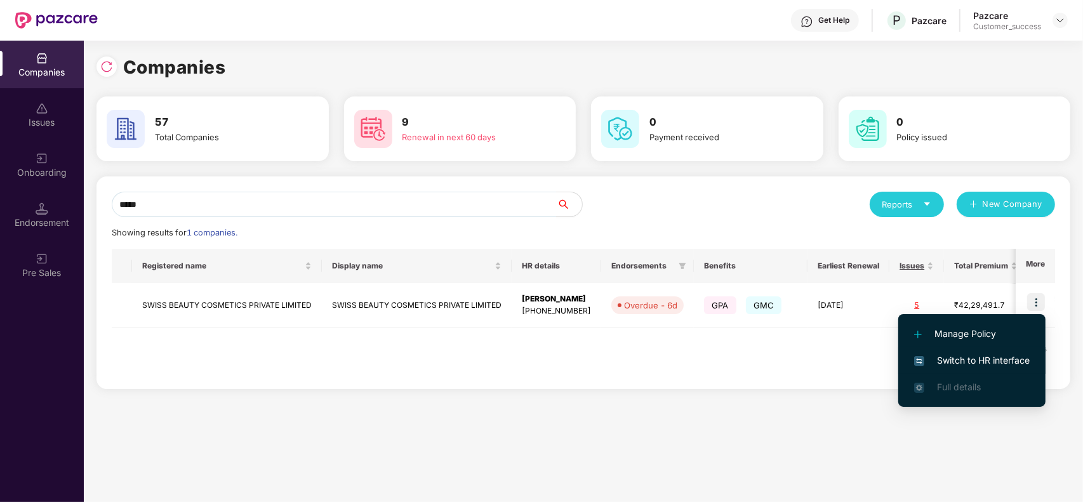
click at [952, 357] on span "Switch to HR interface" at bounding box center [972, 361] width 116 height 14
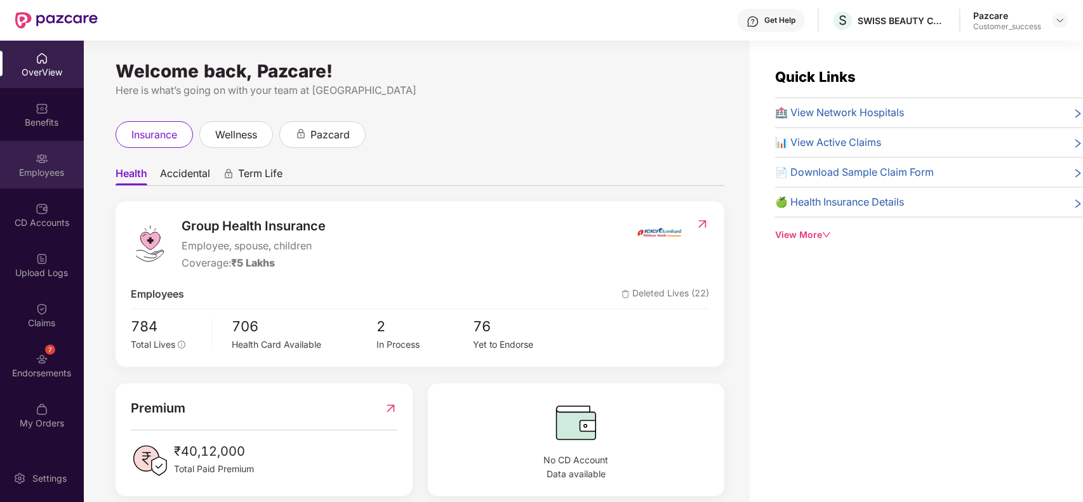
click at [32, 154] on div "Employees" at bounding box center [42, 165] width 84 height 48
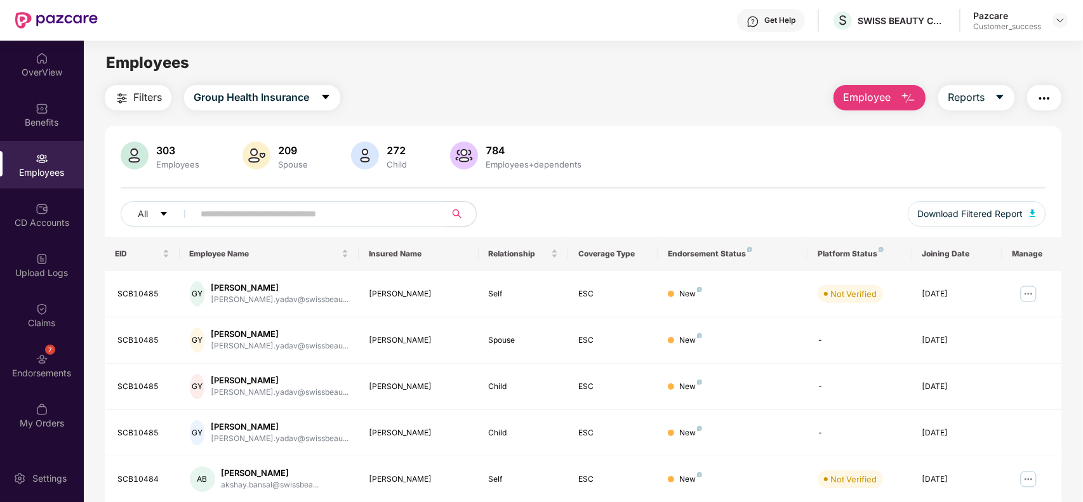
click at [306, 208] on input "text" at bounding box center [315, 213] width 228 height 19
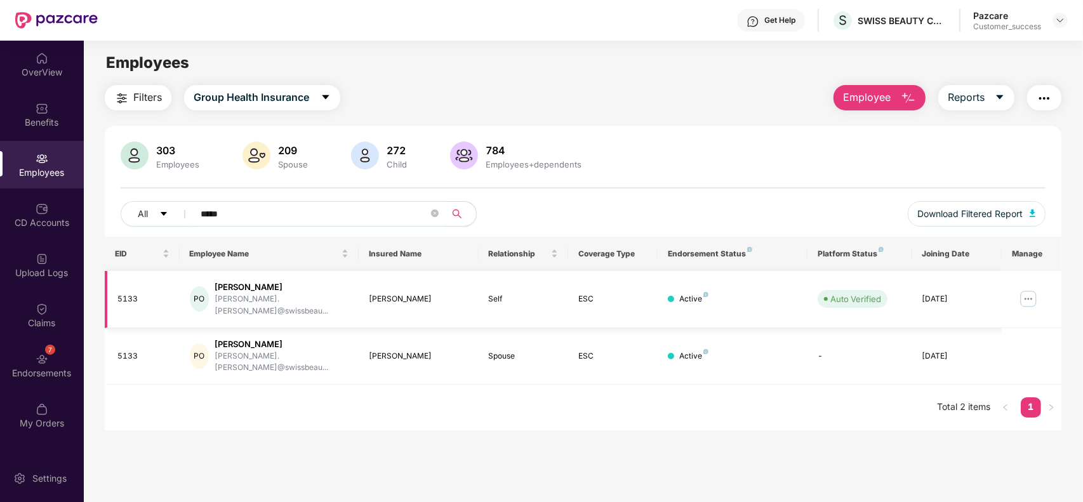
type input "*****"
click at [1026, 294] on img at bounding box center [1028, 299] width 20 height 20
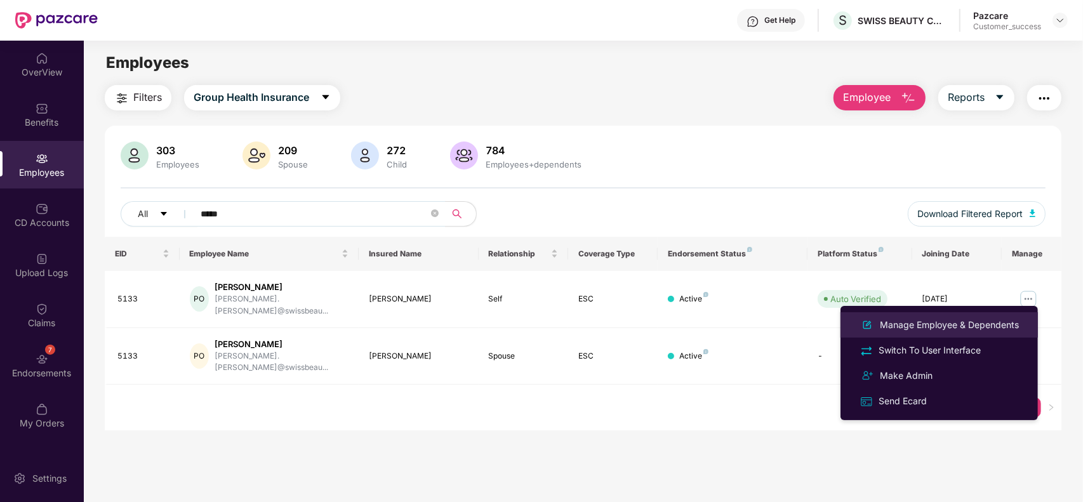
click at [966, 331] on div "Manage Employee & Dependents" at bounding box center [949, 325] width 144 height 14
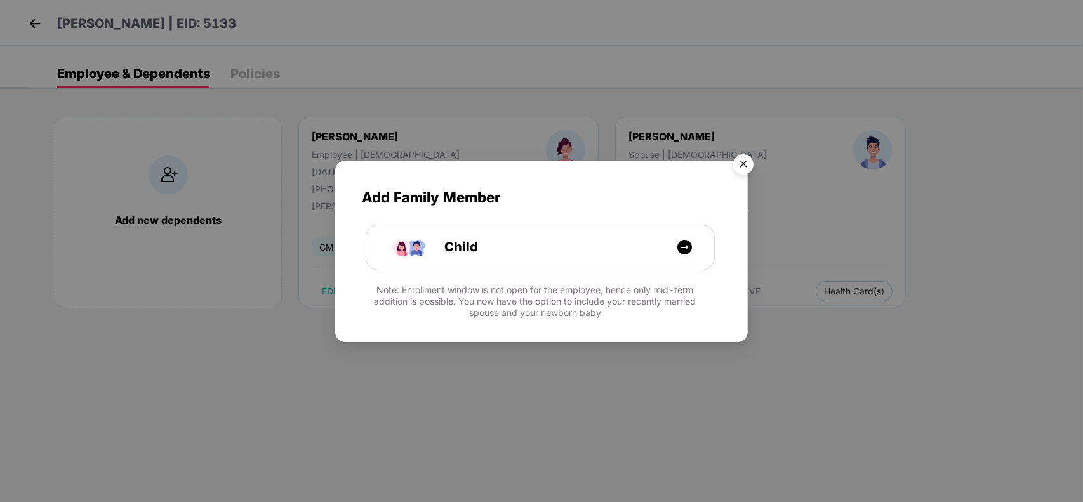
click at [742, 161] on img "Close" at bounding box center [744, 167] width 36 height 36
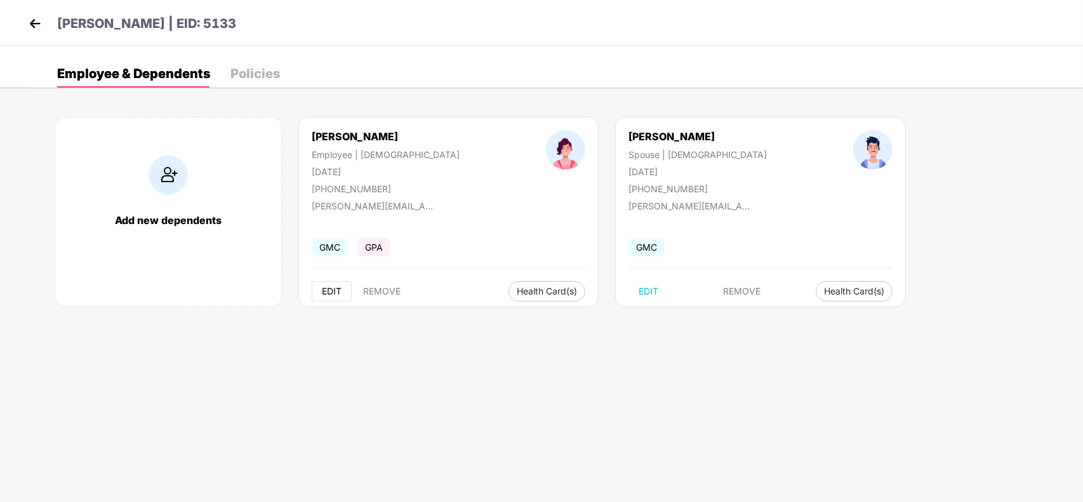
click at [328, 287] on span "EDIT" at bounding box center [332, 291] width 20 height 10
select select "******"
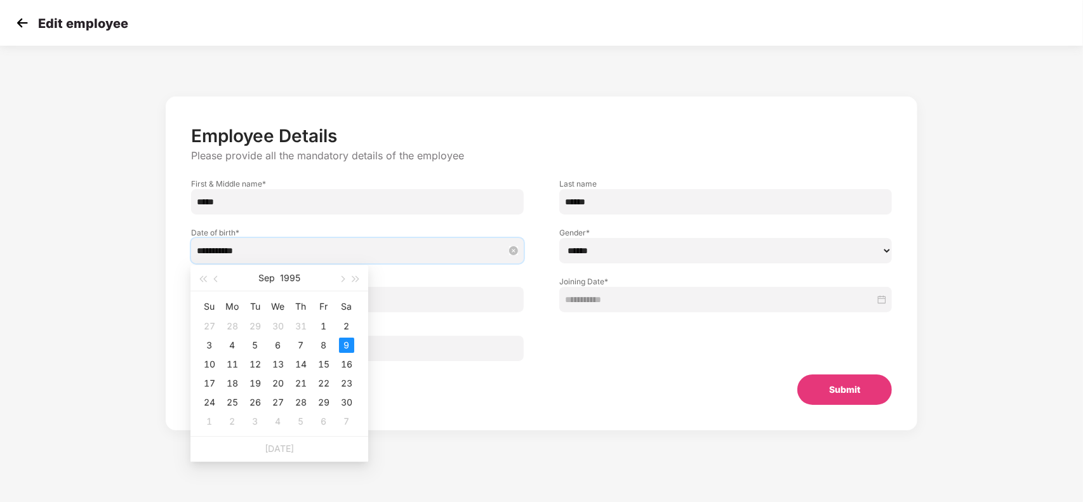
click at [287, 255] on input "**********" at bounding box center [351, 251] width 309 height 14
click at [215, 277] on span "button" at bounding box center [217, 279] width 6 height 6
type input "**********"
click at [274, 345] on div "9" at bounding box center [277, 345] width 15 height 15
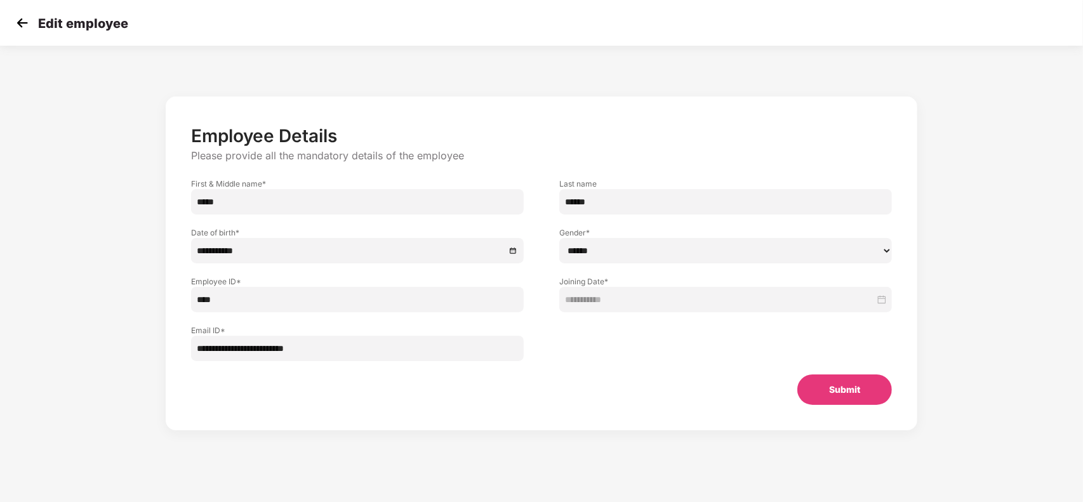
click at [834, 382] on button "Submit" at bounding box center [844, 390] width 95 height 30
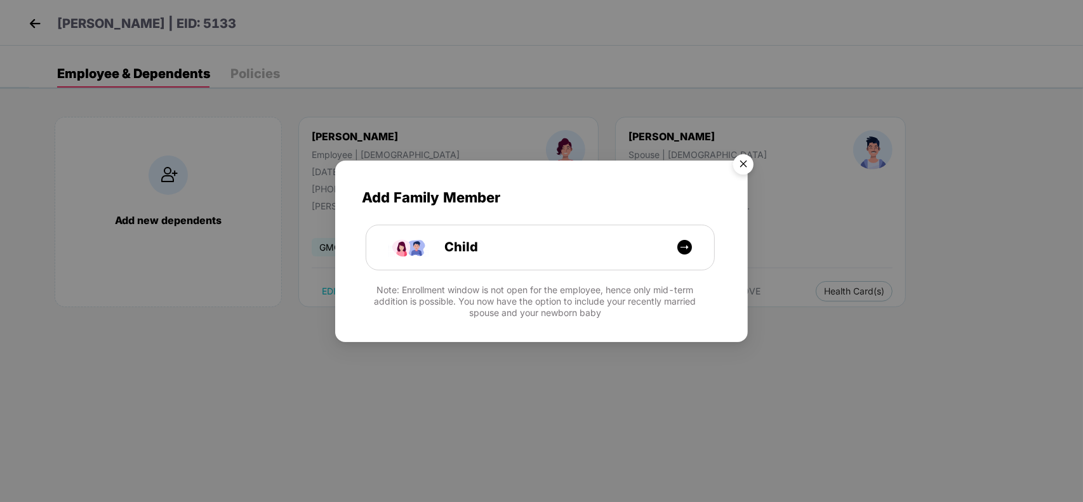
click at [748, 164] on img "Close" at bounding box center [744, 167] width 36 height 36
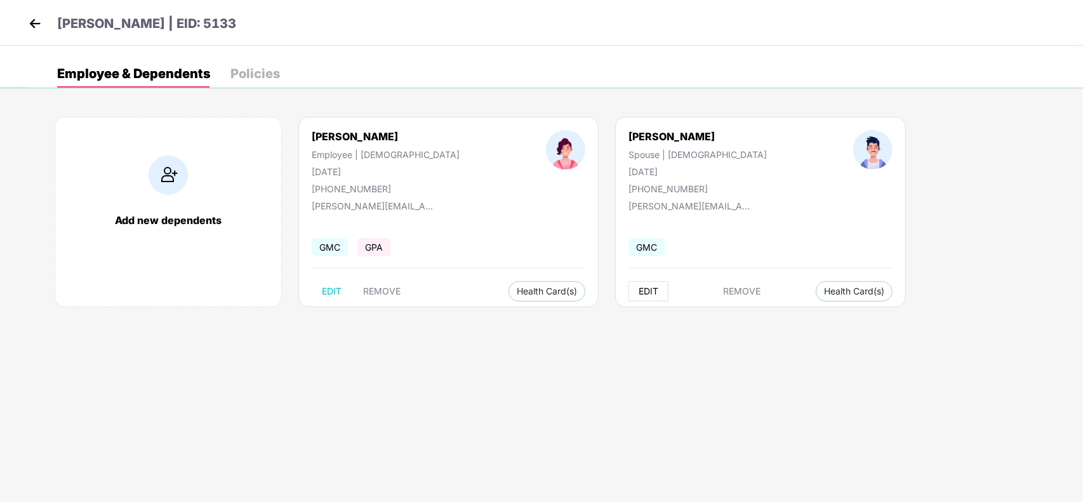
click at [639, 289] on span "EDIT" at bounding box center [649, 291] width 20 height 10
select select "****"
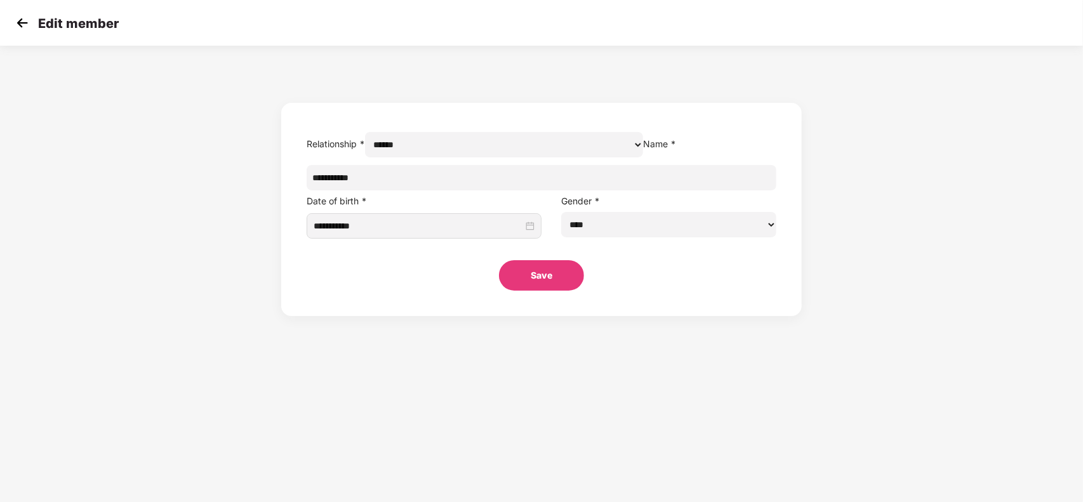
click at [437, 190] on input "**********" at bounding box center [542, 177] width 470 height 25
type input "**********"
click at [541, 291] on button "Save" at bounding box center [541, 275] width 85 height 30
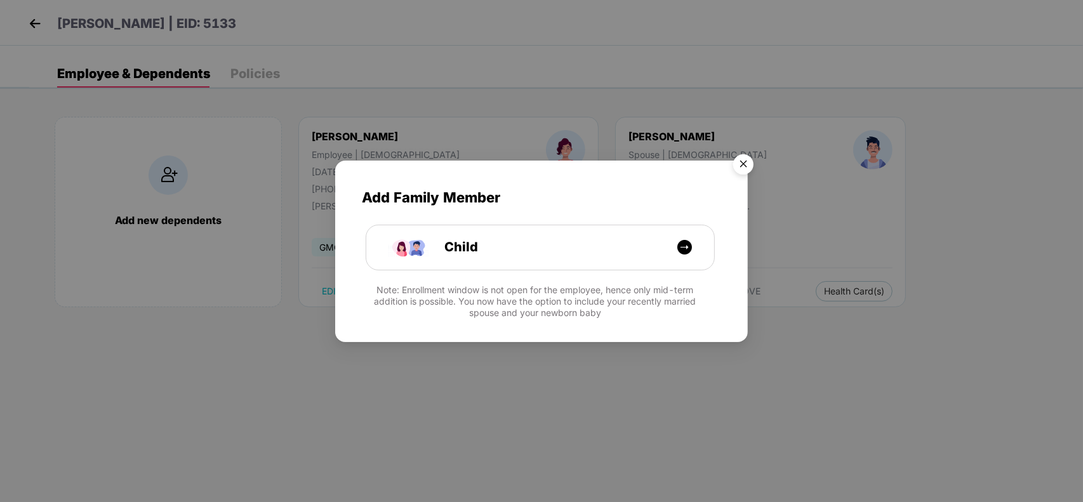
click at [744, 162] on img "Close" at bounding box center [744, 167] width 36 height 36
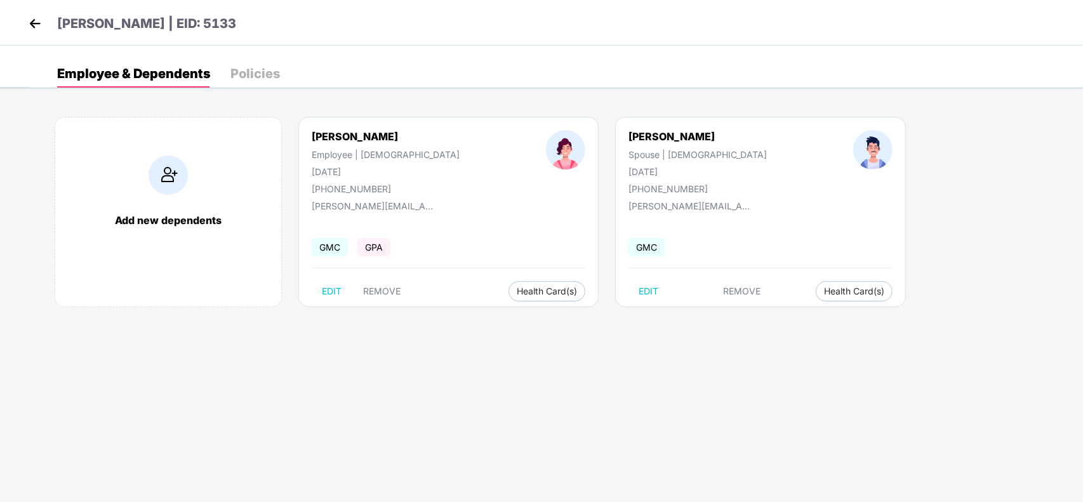
click at [30, 30] on img at bounding box center [34, 23] width 19 height 19
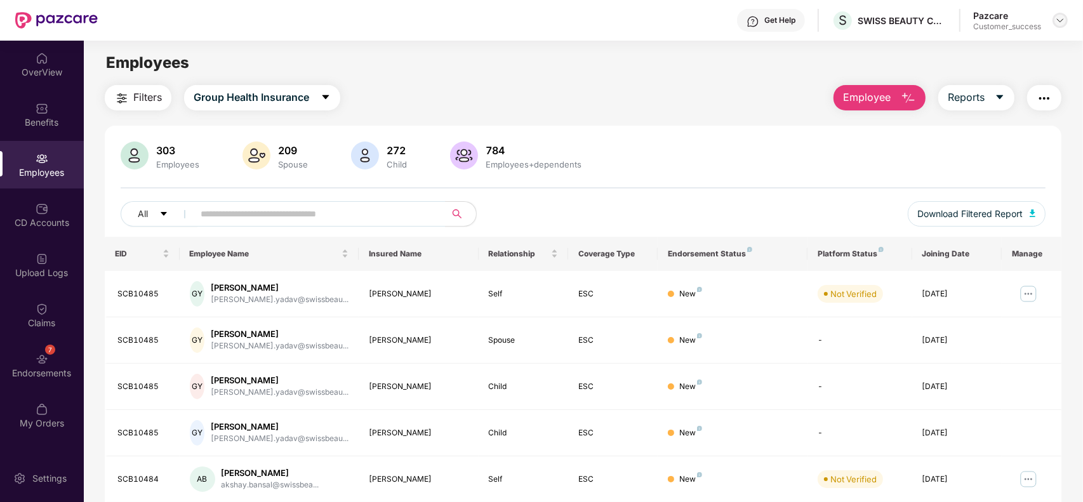
click at [1062, 15] on img at bounding box center [1060, 20] width 10 height 10
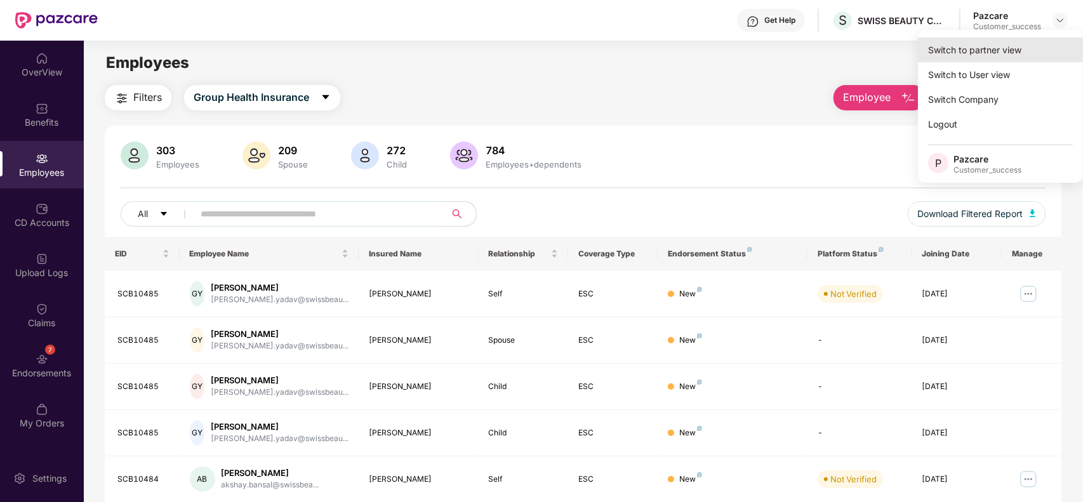
click at [1037, 39] on div "Switch to partner view" at bounding box center [1000, 49] width 165 height 25
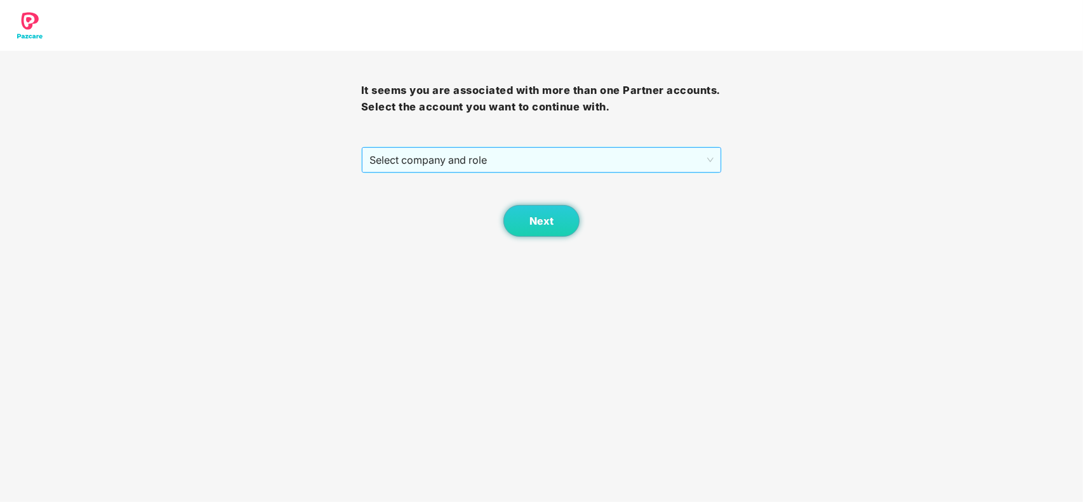
click at [597, 168] on span "Select company and role" at bounding box center [542, 160] width 345 height 24
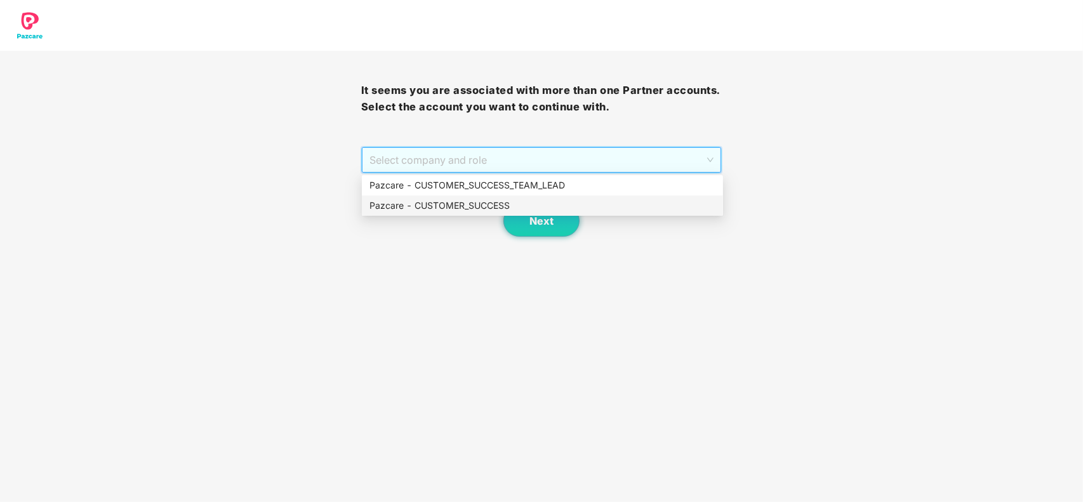
click at [518, 207] on div "Pazcare - CUSTOMER_SUCCESS" at bounding box center [543, 206] width 346 height 14
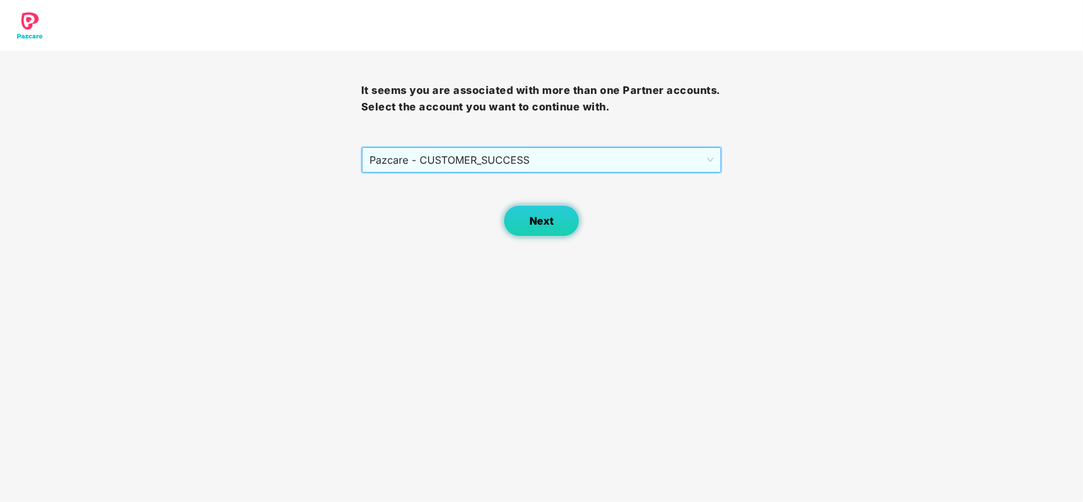
click at [538, 224] on span "Next" at bounding box center [542, 221] width 24 height 12
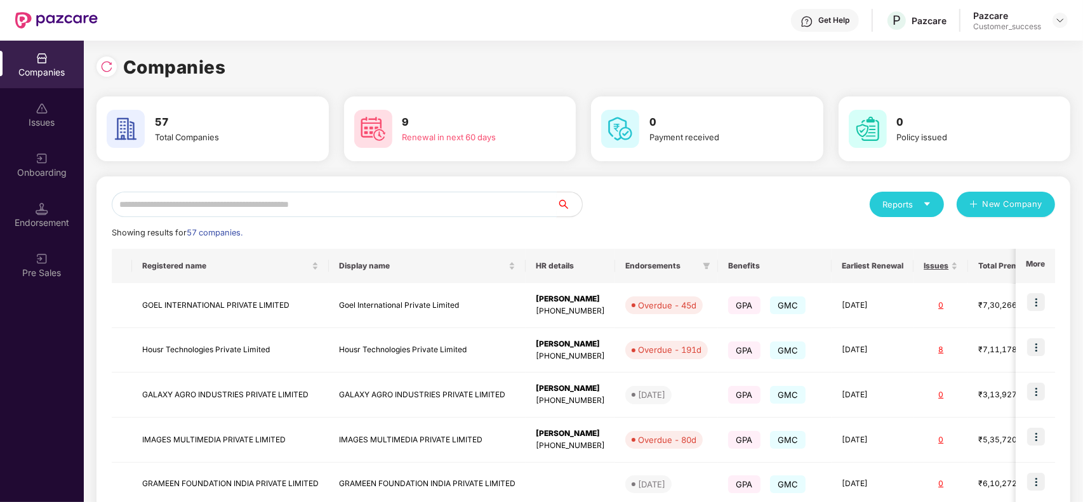
click at [442, 208] on input "text" at bounding box center [334, 204] width 445 height 25
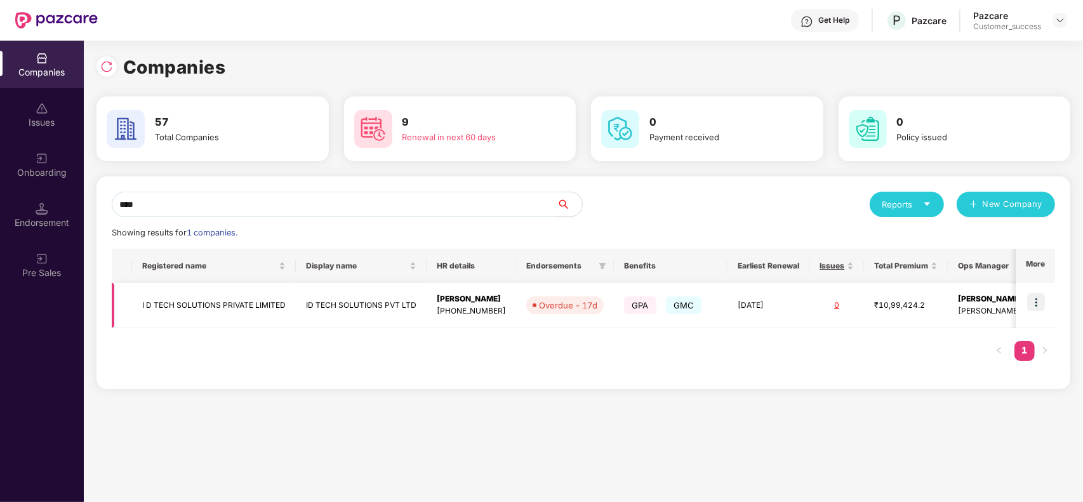
type input "****"
click at [381, 290] on td "ID TECH SOLUTIONS PVT LTD" at bounding box center [361, 305] width 131 height 45
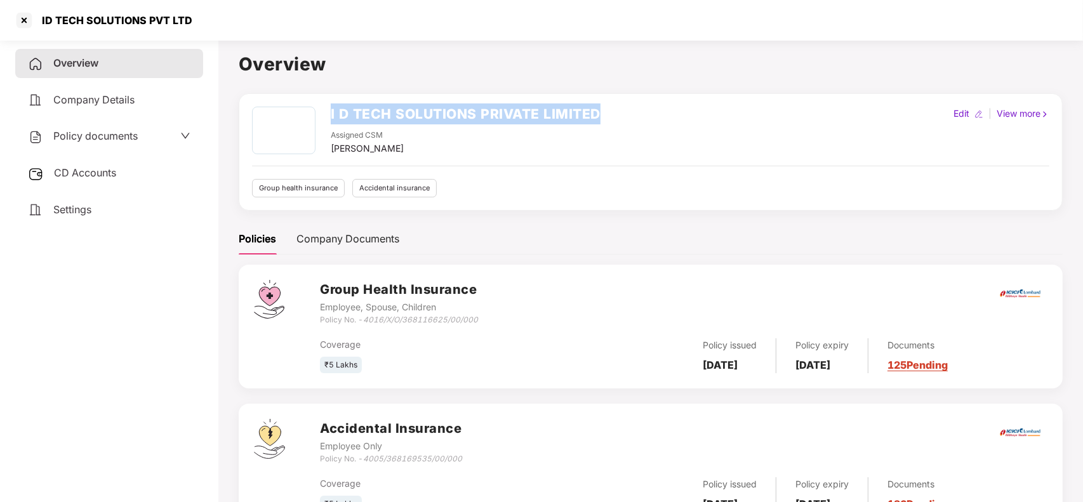
drag, startPoint x: 324, startPoint y: 115, endPoint x: 615, endPoint y: 119, distance: 290.2
click at [615, 119] on div "I D TECH SOLUTIONS PRIVATE LIMITED Assigned CSM [PERSON_NAME] Edit | View more" at bounding box center [650, 131] width 797 height 49
copy h2 "I D TECH SOLUTIONS PRIVATE LIMITED"
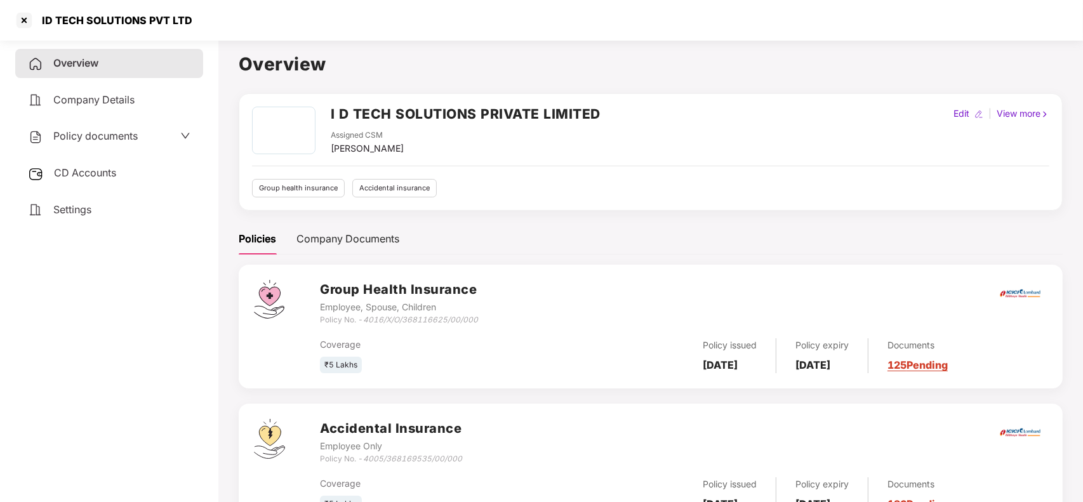
click at [402, 319] on icon "4016/X/O/368116625/00/000" at bounding box center [420, 320] width 115 height 10
copy div "Policy No. - 4016/X/O/368116625/00/000"
click at [19, 20] on div at bounding box center [24, 20] width 20 height 20
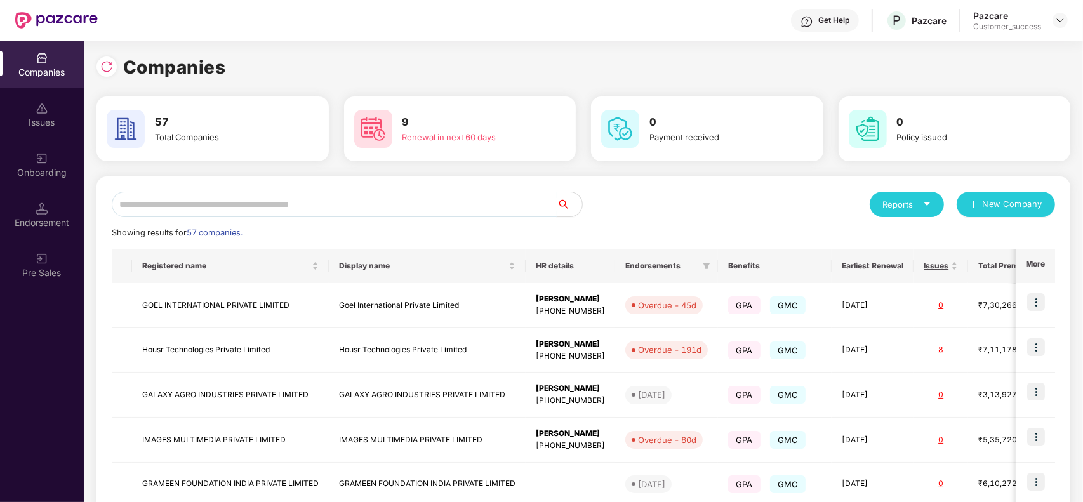
click at [300, 206] on input "text" at bounding box center [334, 204] width 445 height 25
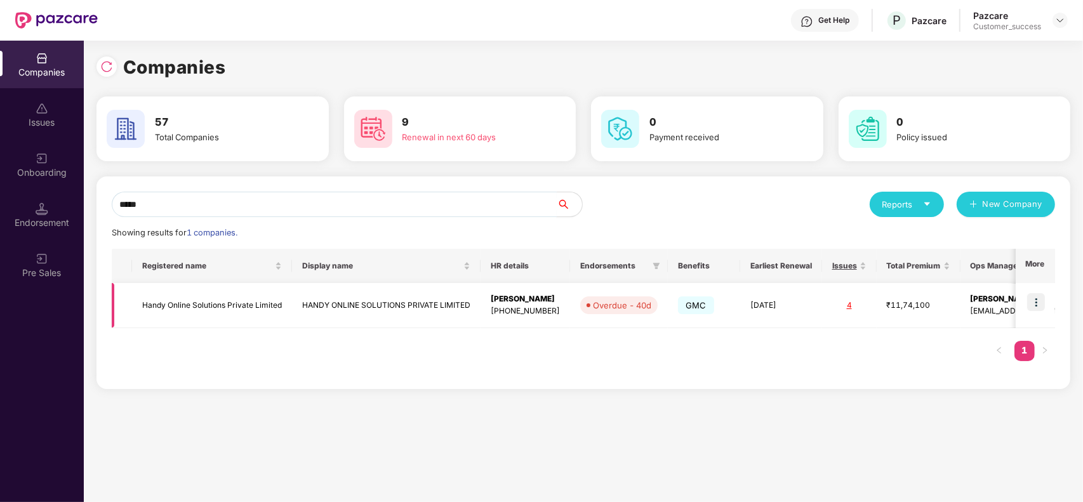
type input "*****"
click at [1036, 300] on img at bounding box center [1036, 302] width 18 height 18
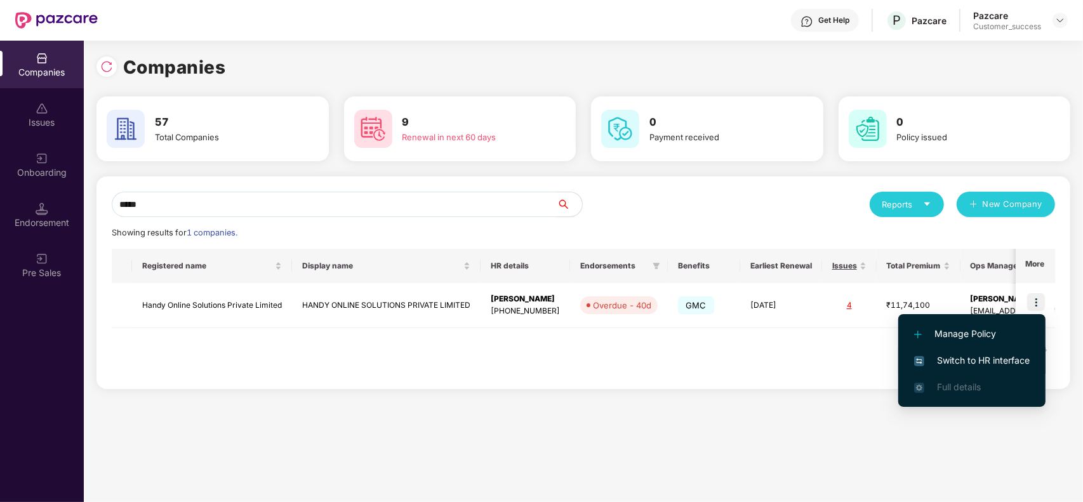
click at [985, 354] on span "Switch to HR interface" at bounding box center [972, 361] width 116 height 14
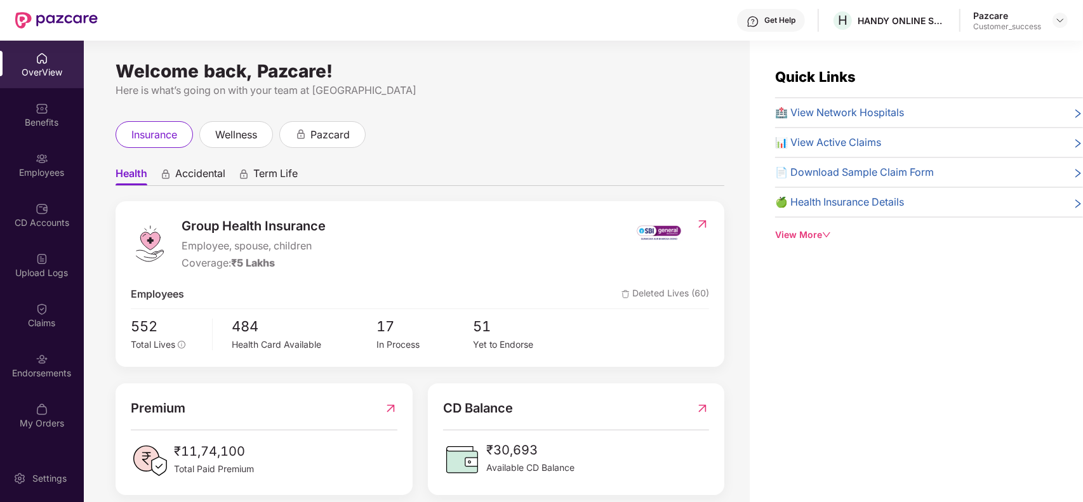
click at [36, 175] on div "Employees" at bounding box center [42, 172] width 84 height 13
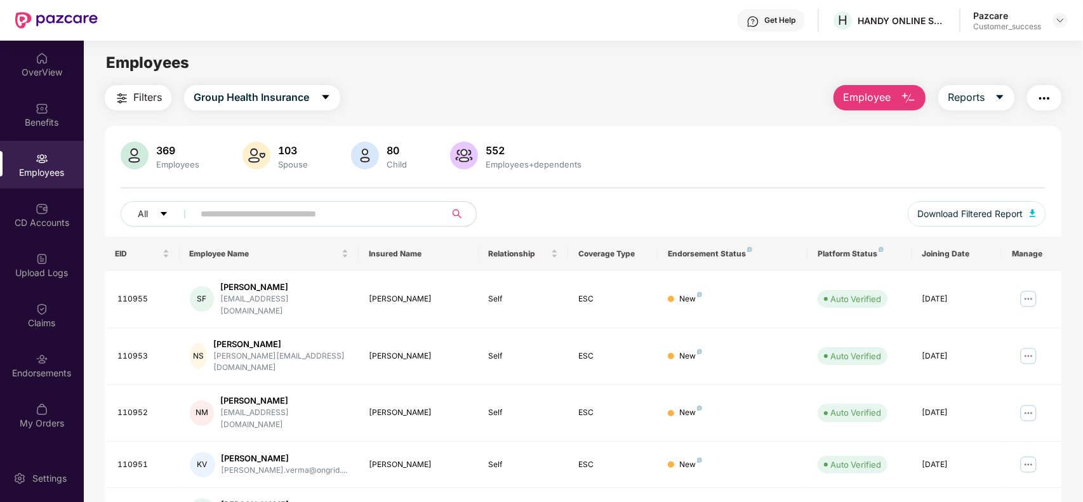
click at [300, 207] on input "text" at bounding box center [315, 213] width 228 height 19
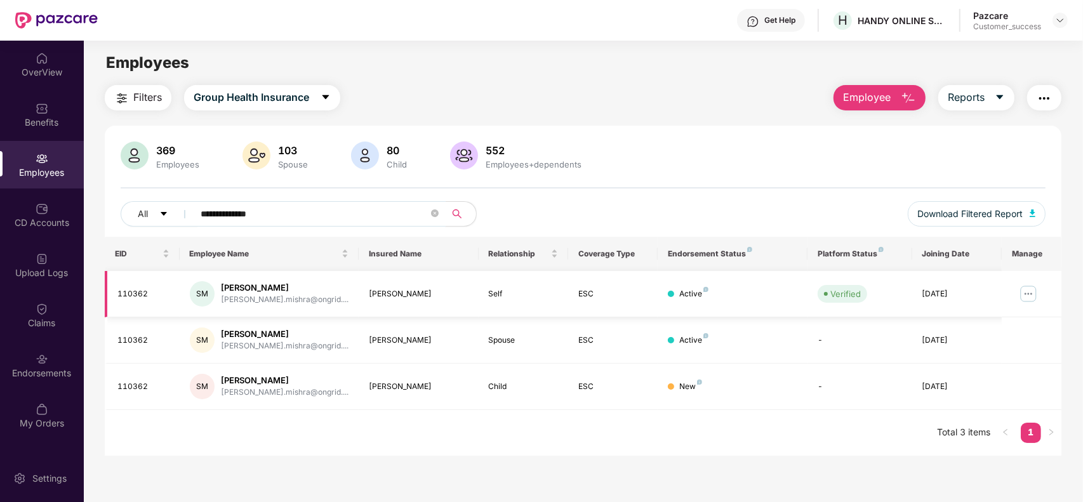
type input "**********"
click at [1025, 286] on img at bounding box center [1028, 294] width 20 height 20
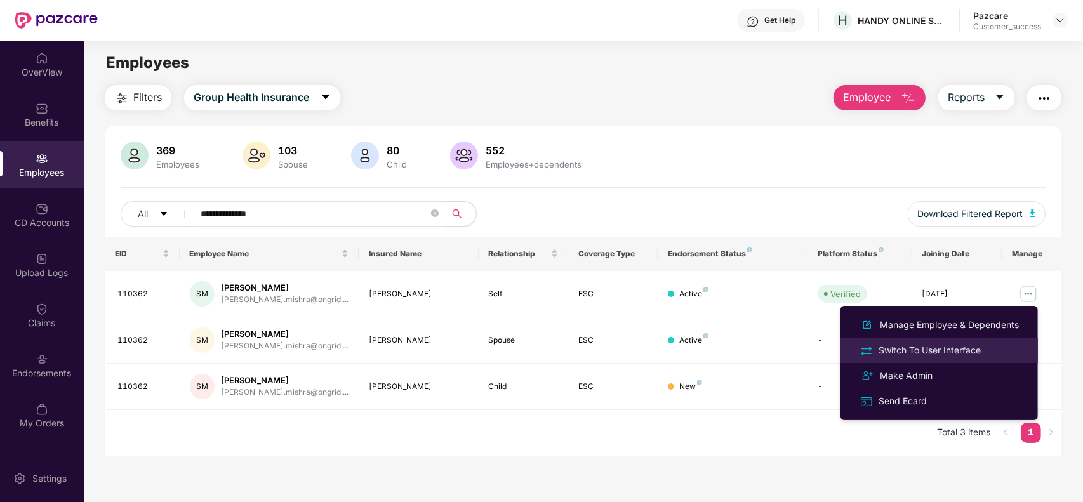
click at [932, 347] on div "Switch To User Interface" at bounding box center [929, 351] width 107 height 14
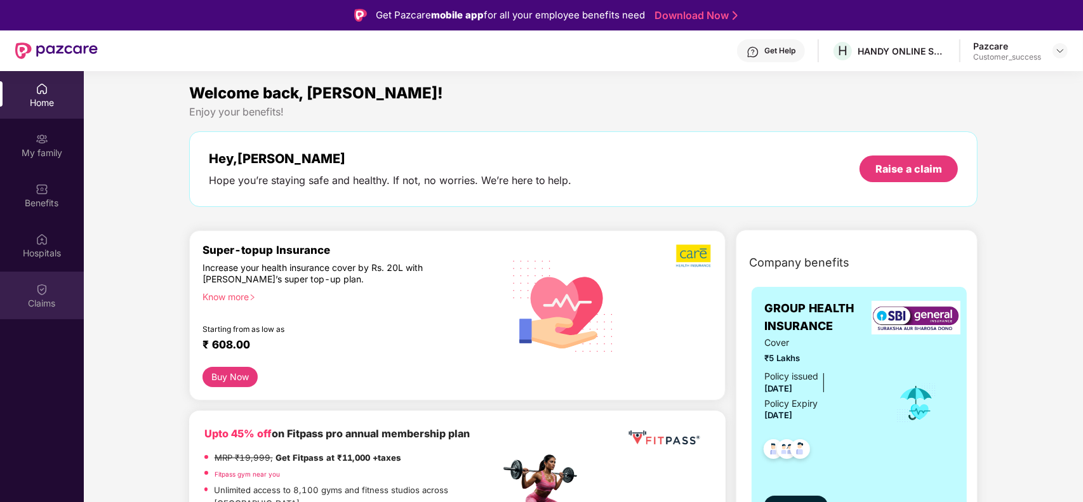
click at [27, 284] on div "Claims" at bounding box center [42, 296] width 84 height 48
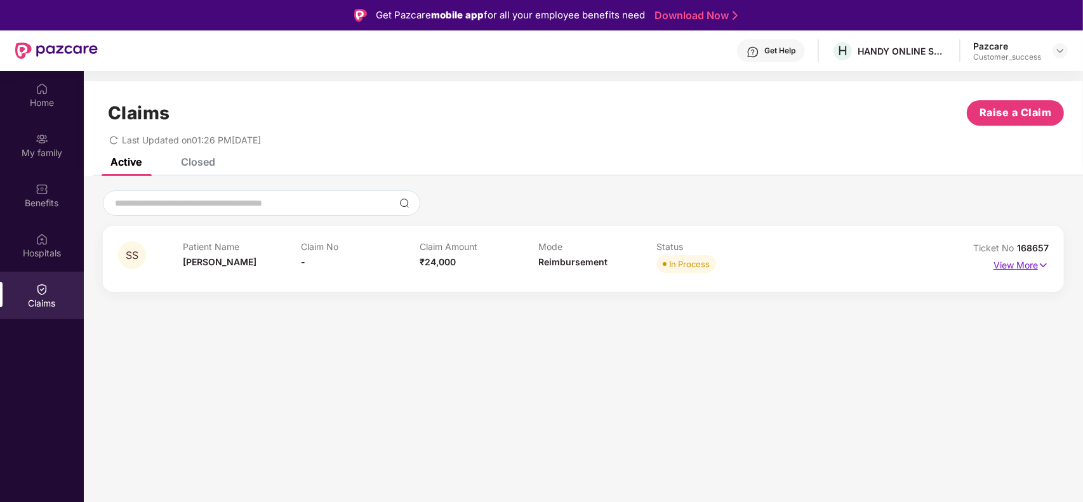
click at [1030, 269] on p "View More" at bounding box center [1021, 263] width 55 height 17
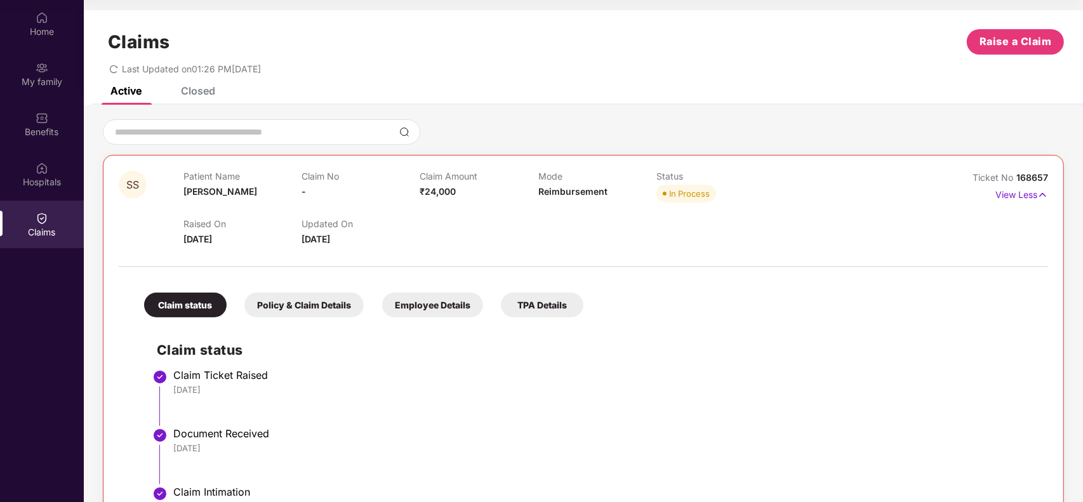
click at [1030, 172] on span "168657" at bounding box center [1033, 177] width 32 height 11
copy div "No 168657"
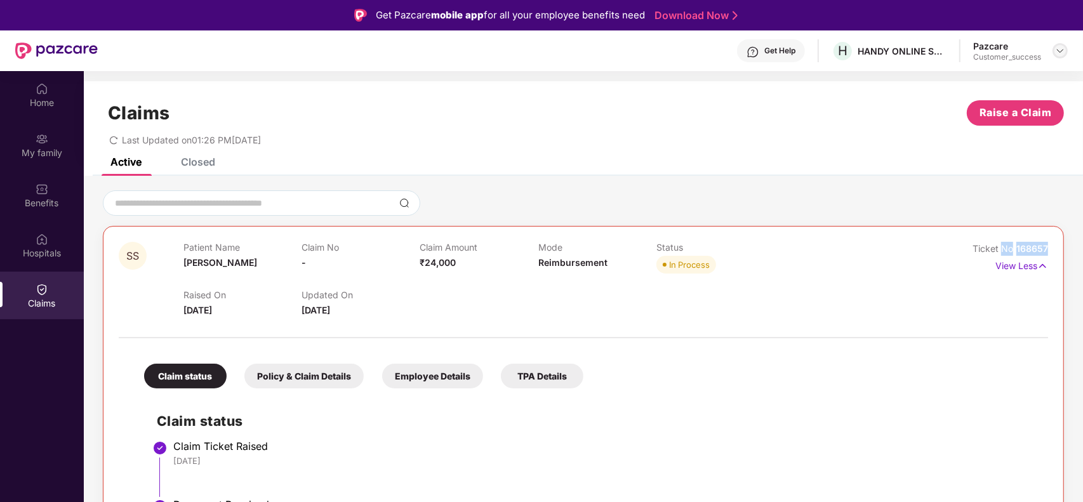
click at [1057, 46] on img at bounding box center [1060, 51] width 10 height 10
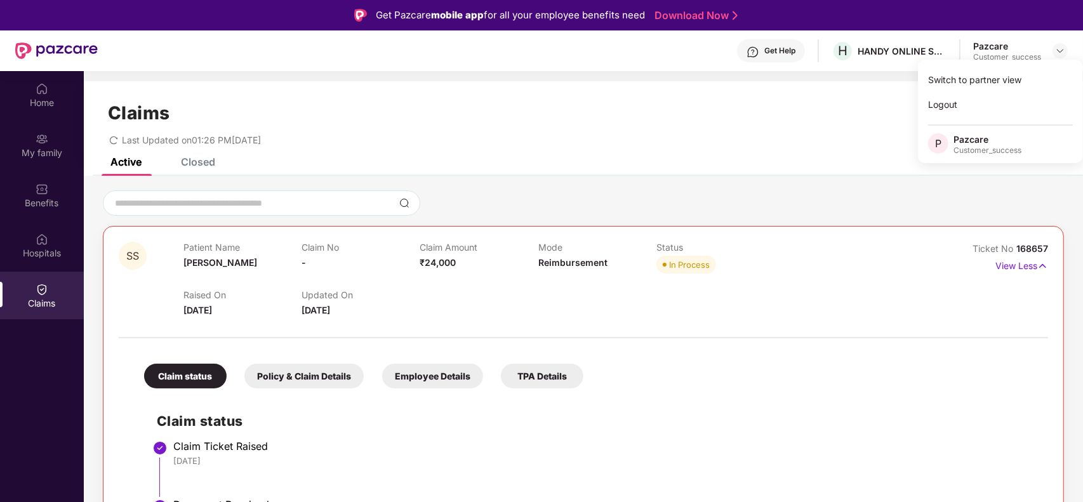
click at [1027, 64] on div "Switch to partner view Logout P Pazcare Customer_success" at bounding box center [1000, 111] width 165 height 103
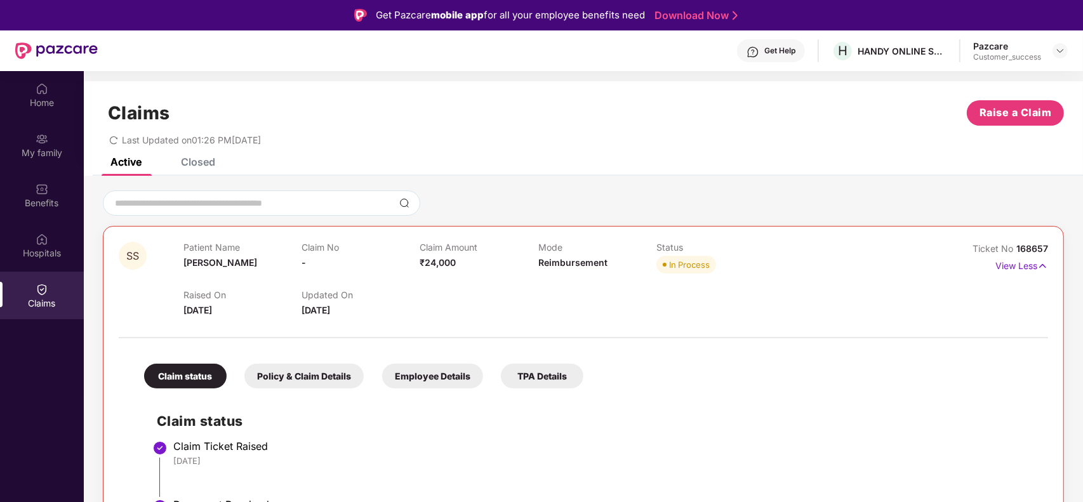
click at [1017, 73] on section "Claims Raise a Claim Last Updated on 01:26 PM[DATE] Active Closed SS Patient Na…" at bounding box center [583, 322] width 999 height 502
click at [1062, 55] on img at bounding box center [1060, 51] width 10 height 10
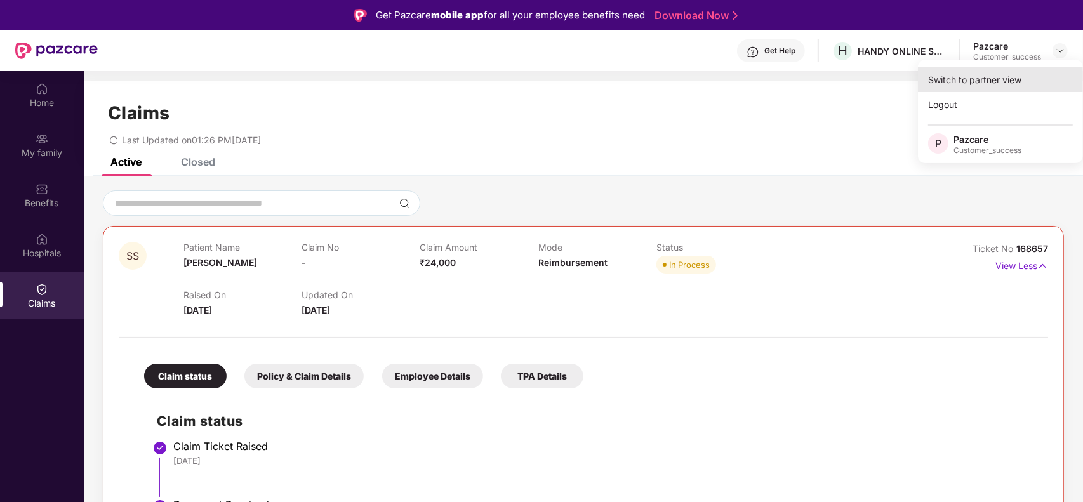
click at [1010, 79] on div "Switch to partner view" at bounding box center [1000, 79] width 165 height 25
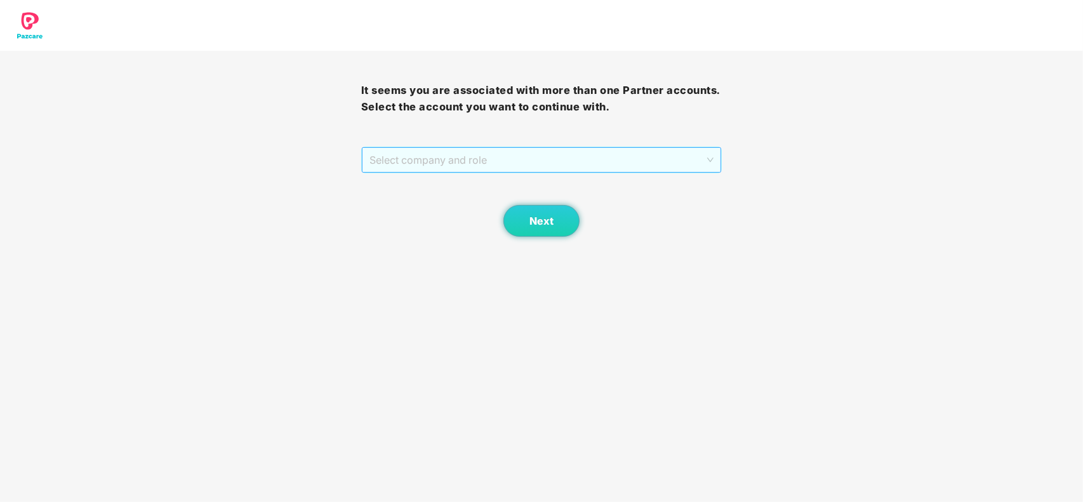
click at [651, 156] on span "Select company and role" at bounding box center [542, 160] width 345 height 24
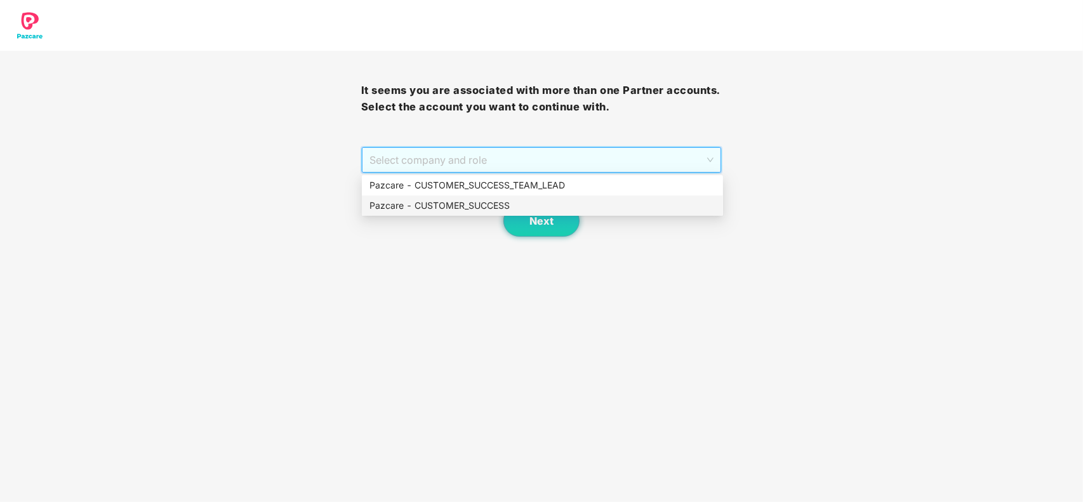
click at [519, 197] on div "Pazcare - CUSTOMER_SUCCESS" at bounding box center [542, 206] width 361 height 20
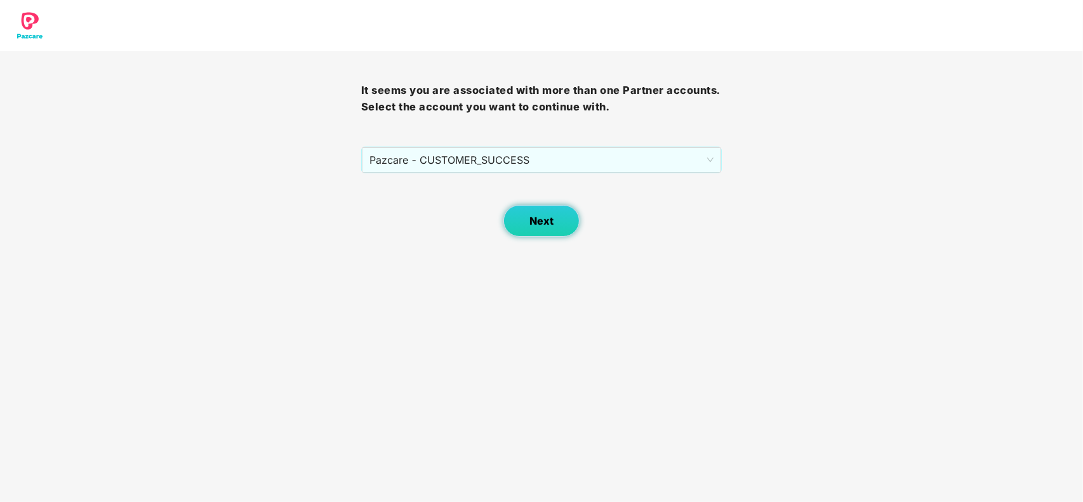
click at [525, 210] on button "Next" at bounding box center [542, 221] width 76 height 32
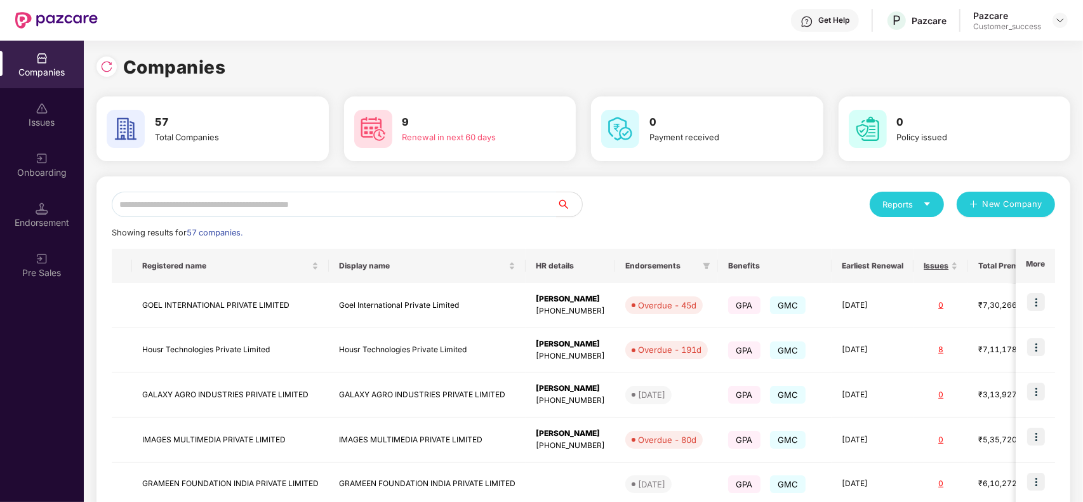
click at [411, 172] on div "Companies 57 Total Companies 9 Renewal in next 60 days 0 Payment received 0 Pol…" at bounding box center [584, 427] width 974 height 749
click at [373, 195] on input "text" at bounding box center [334, 204] width 445 height 25
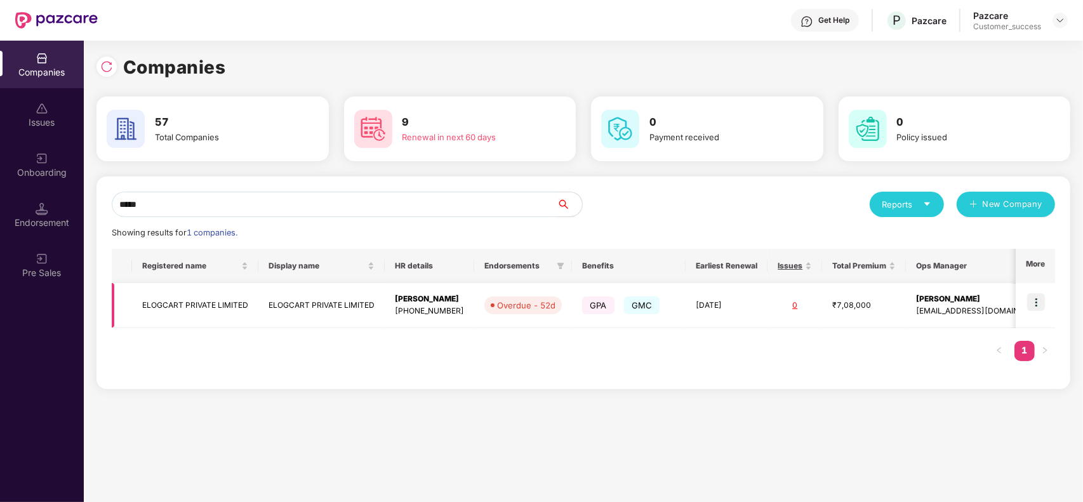
type input "*****"
click at [1039, 300] on img at bounding box center [1036, 302] width 18 height 18
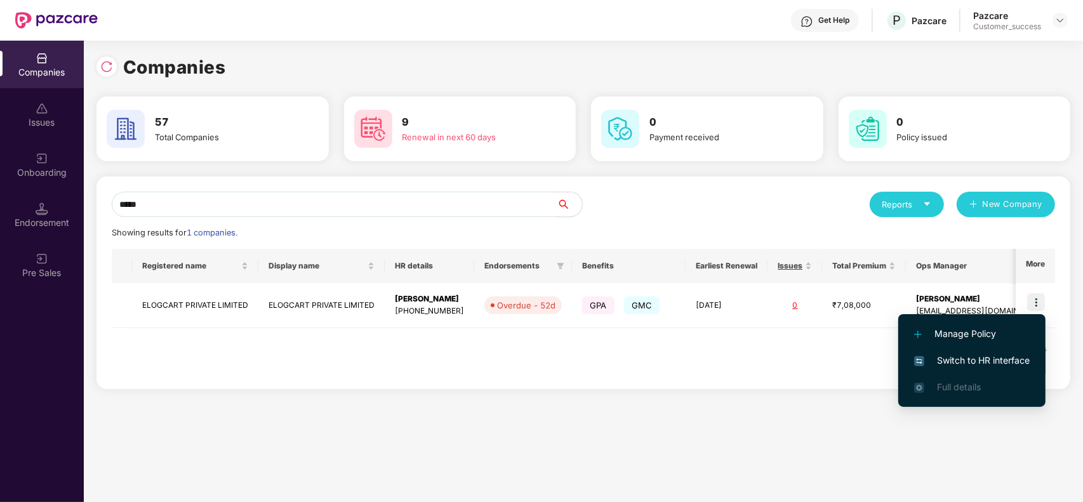
click at [978, 348] on li "Switch to HR interface" at bounding box center [971, 360] width 147 height 27
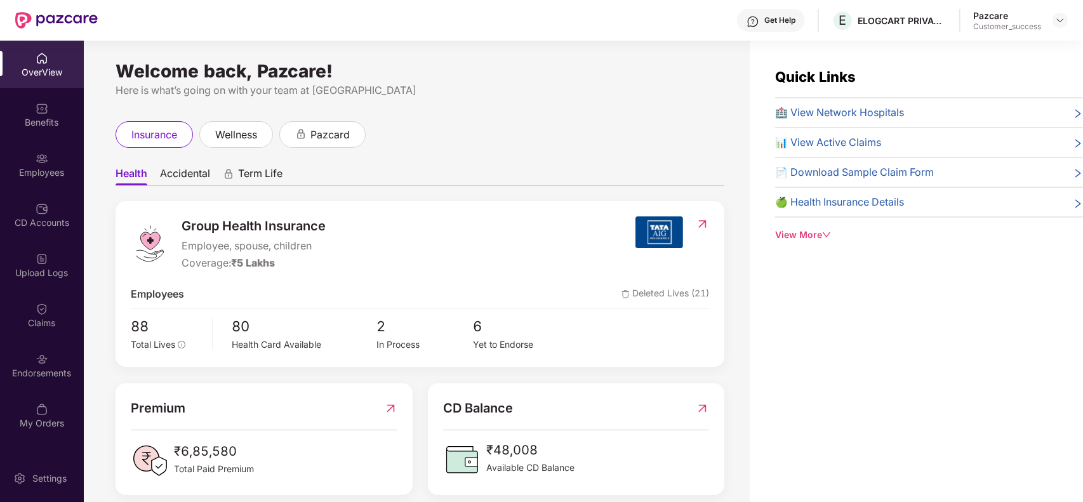
click at [42, 173] on div "Employees" at bounding box center [42, 172] width 84 height 13
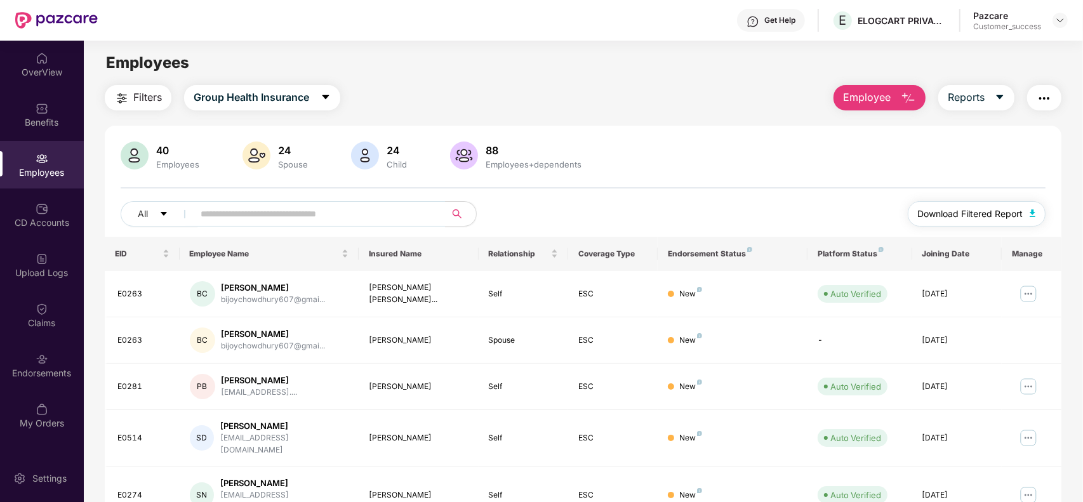
click at [962, 211] on span "Download Filtered Report" at bounding box center [970, 214] width 105 height 14
